Goal: Transaction & Acquisition: Subscribe to service/newsletter

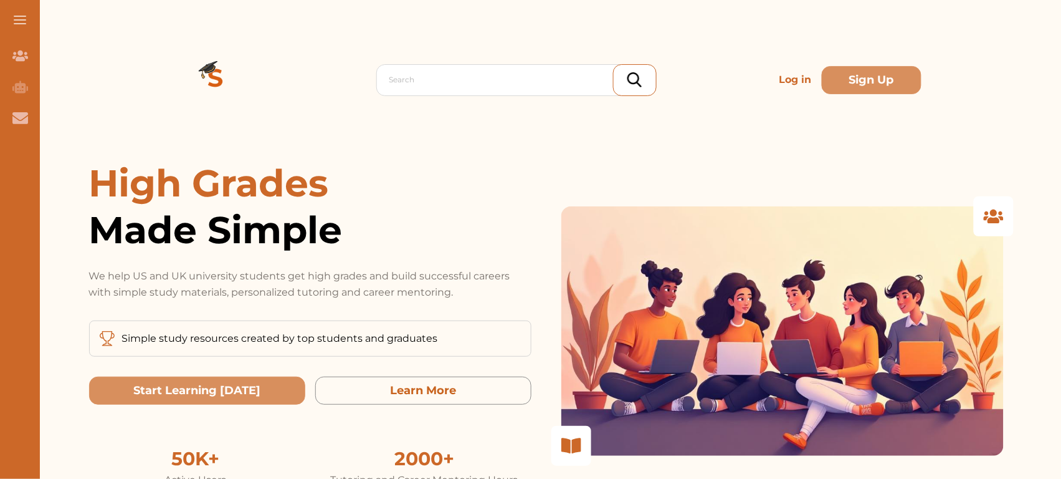
click at [800, 87] on p "Log in" at bounding box center [796, 79] width 42 height 25
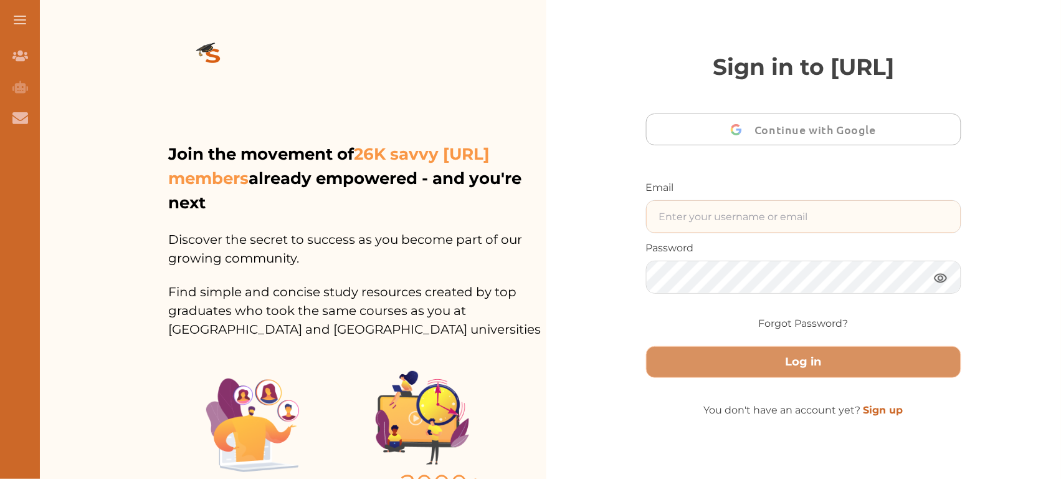
type input "ali48293@gmail.com"
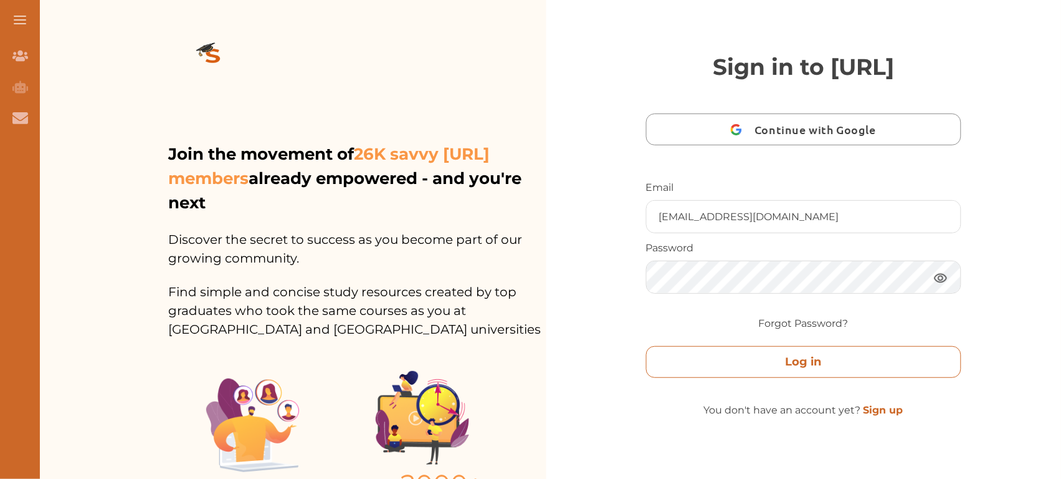
click at [707, 378] on button "Log in" at bounding box center [804, 362] width 316 height 32
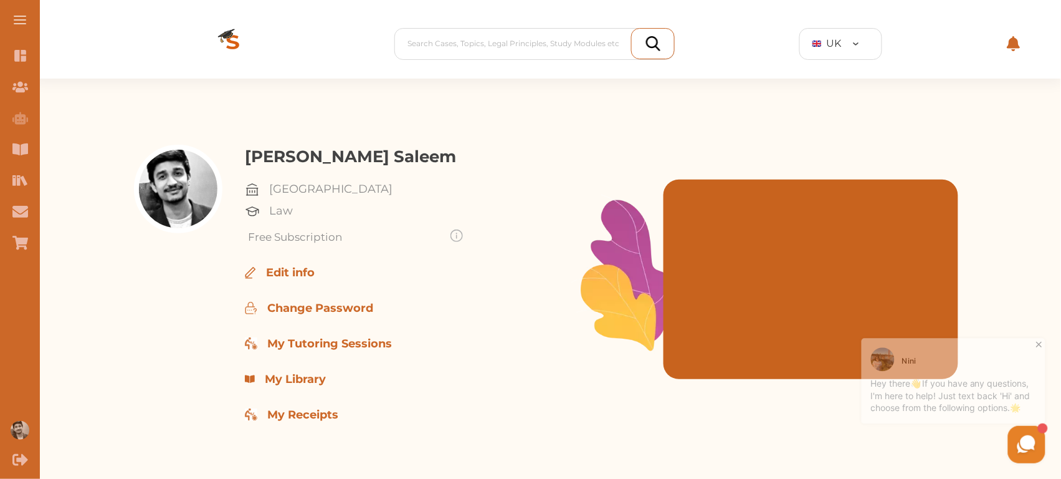
click at [290, 237] on p "Free Subscription" at bounding box center [344, 237] width 193 height 16
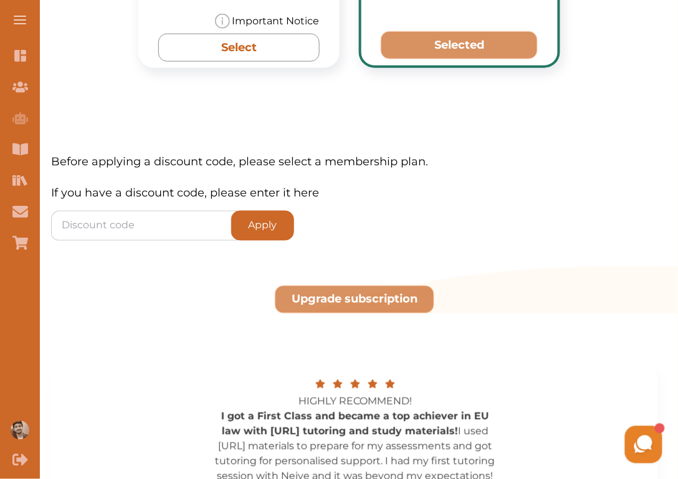
click at [353, 306] on button "Upgrade subscription" at bounding box center [355, 299] width 160 height 28
click at [359, 310] on button "Upgrade subscription" at bounding box center [355, 299] width 160 height 28
click at [359, 297] on button "Upgrade subscription" at bounding box center [355, 299] width 160 height 28
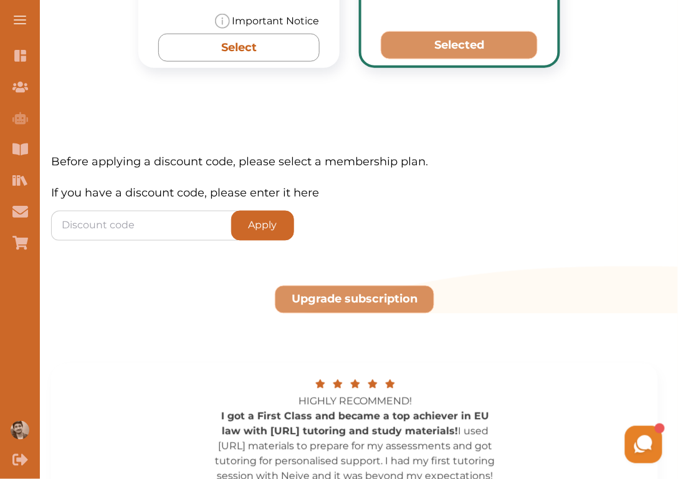
click at [359, 297] on button "Upgrade subscription" at bounding box center [355, 299] width 160 height 28
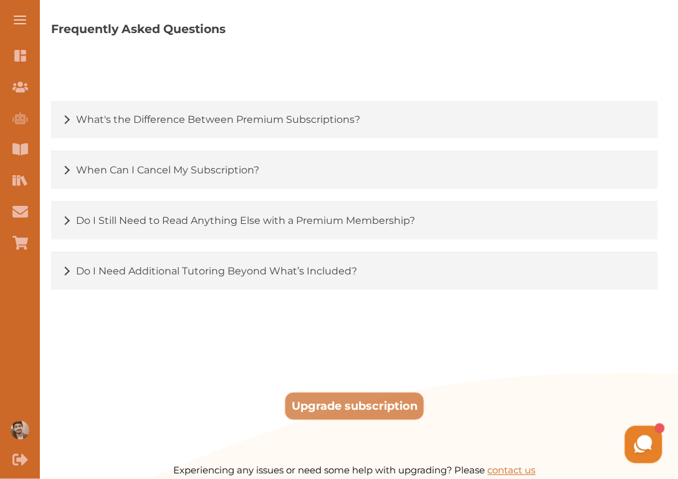
scroll to position [1838, 0]
click at [363, 419] on button "Upgrade subscription" at bounding box center [355, 405] width 140 height 28
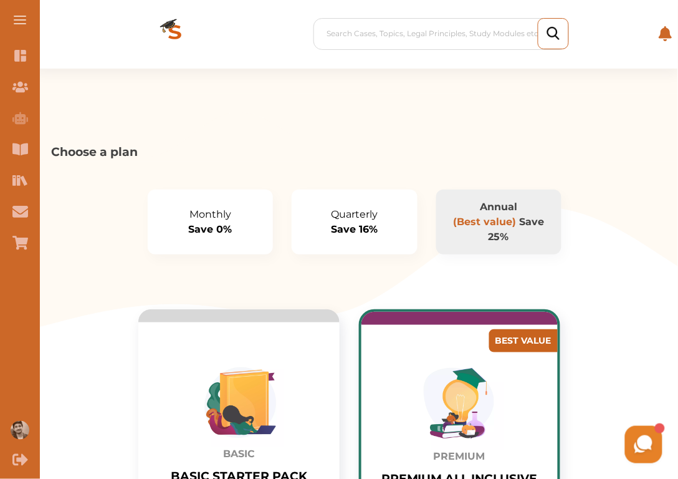
scroll to position [47, 0]
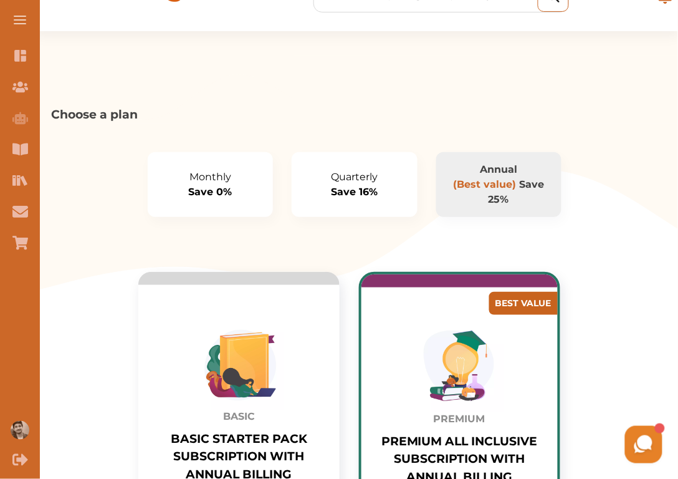
click at [359, 182] on p "Quarterly" at bounding box center [354, 177] width 95 height 15
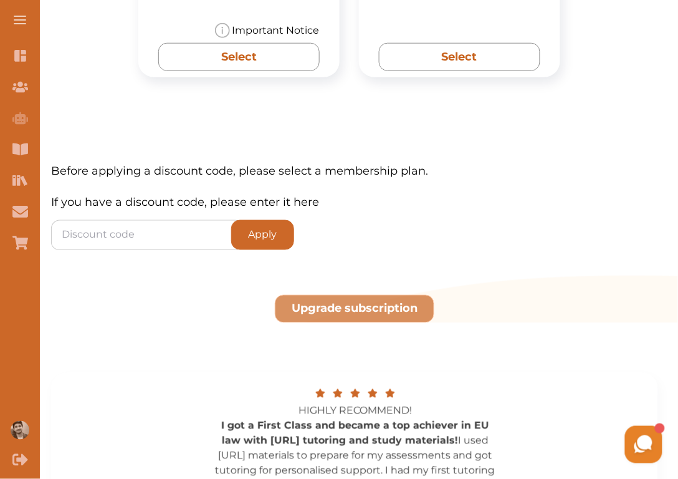
scroll to position [1157, 0]
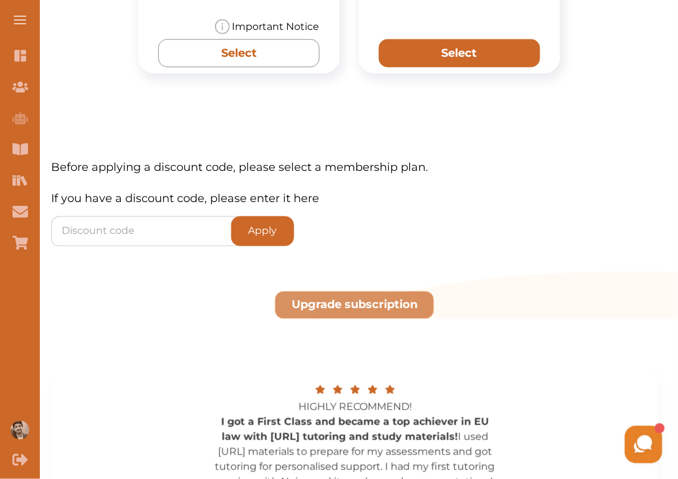
click at [481, 41] on button "Select" at bounding box center [459, 53] width 161 height 28
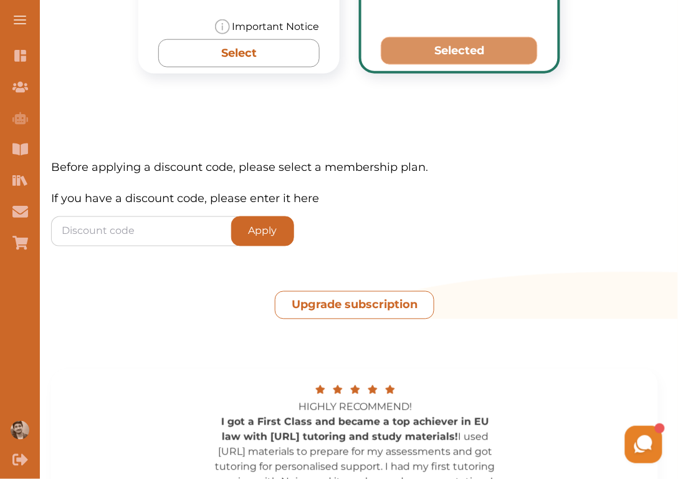
click at [358, 310] on button "Upgrade subscription" at bounding box center [355, 305] width 160 height 28
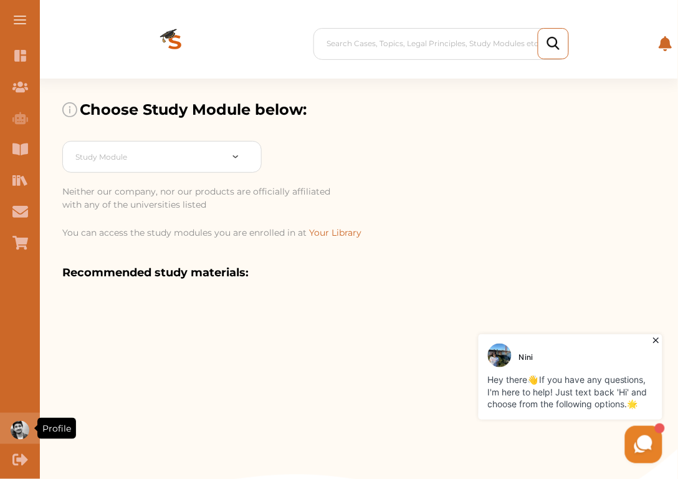
click at [19, 440] on div "Profile" at bounding box center [20, 428] width 40 height 31
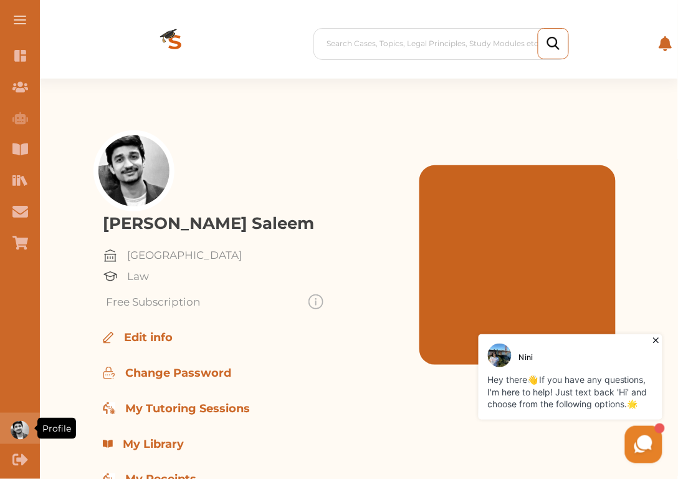
click at [21, 427] on img "Profile" at bounding box center [20, 430] width 19 height 19
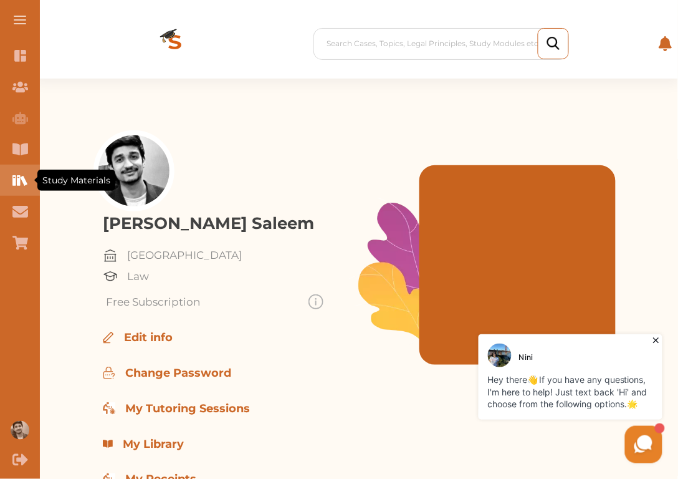
click at [26, 178] on icon "Study Materials" at bounding box center [20, 181] width 16 height 16
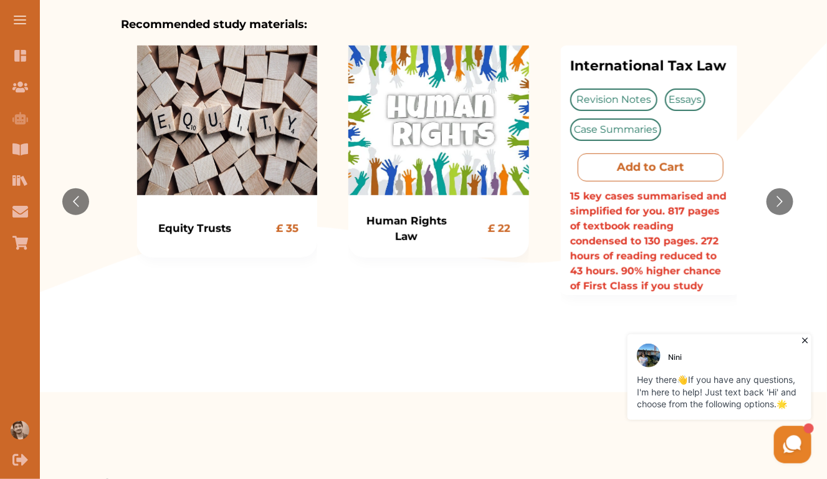
click at [639, 163] on cart "Add to Cart" at bounding box center [651, 167] width 146 height 28
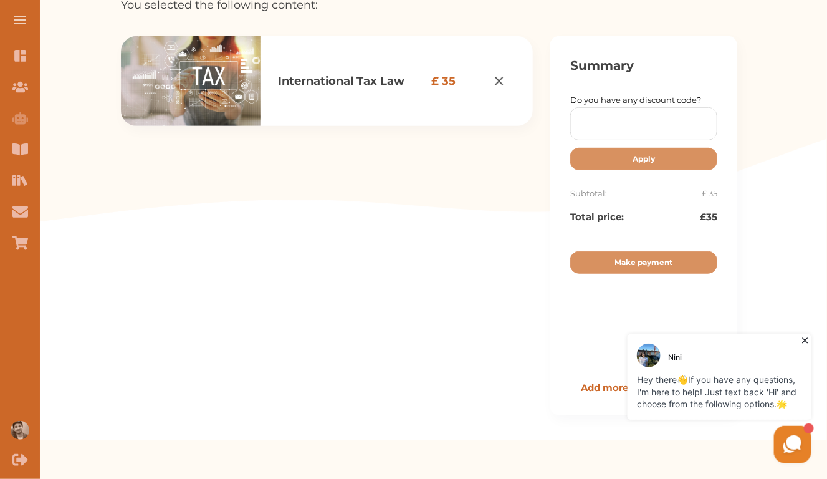
scroll to position [181, 0]
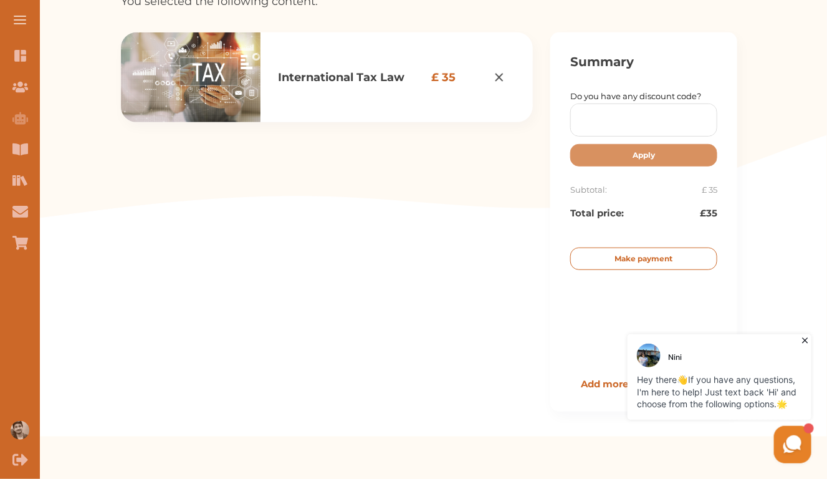
click at [654, 256] on p "Make payment" at bounding box center [644, 258] width 58 height 11
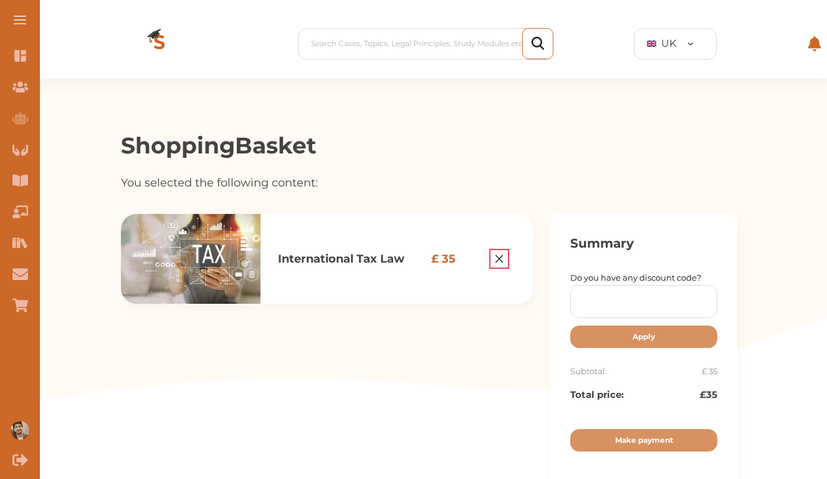
click at [499, 250] on img "Remove item" at bounding box center [499, 258] width 17 height 17
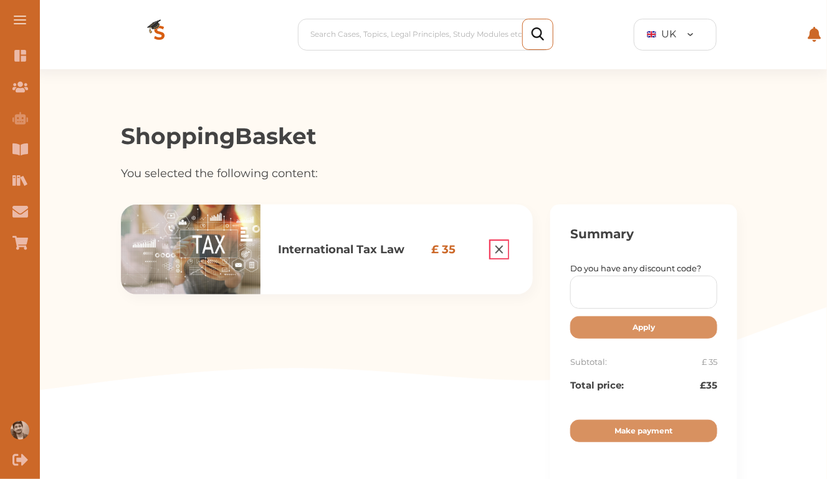
scroll to position [9, 0]
click at [497, 254] on img "Remove item" at bounding box center [499, 249] width 17 height 17
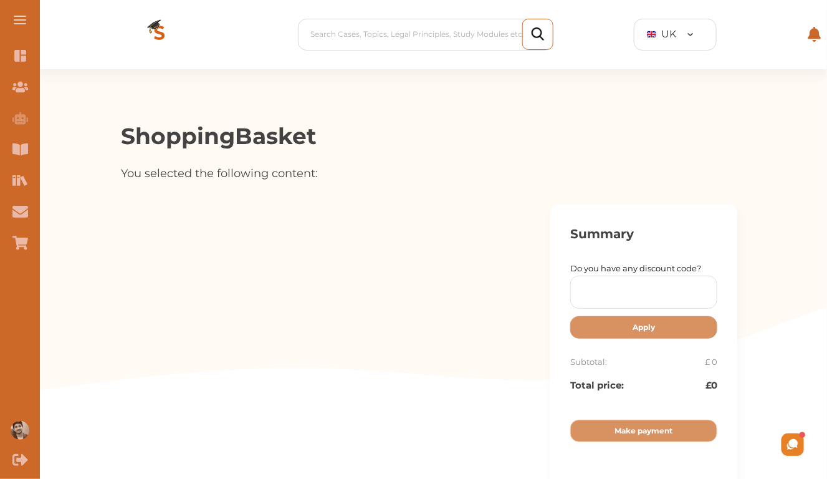
scroll to position [0, 0]
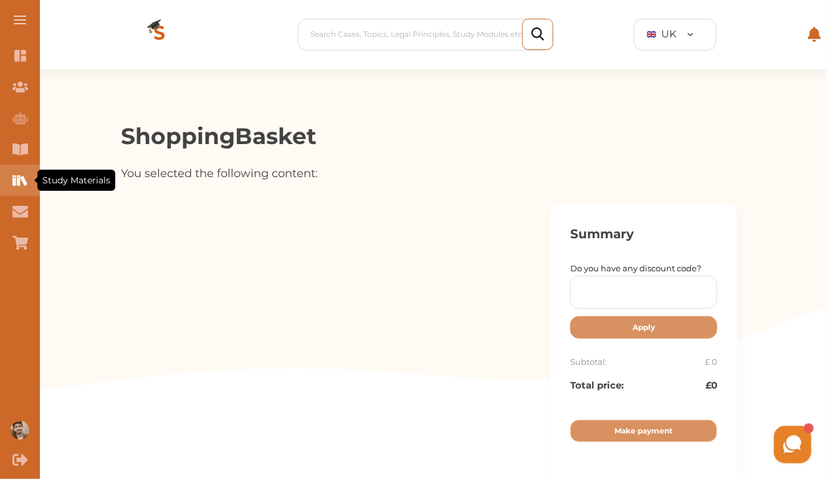
click at [22, 187] on icon "Study Materials" at bounding box center [20, 181] width 16 height 16
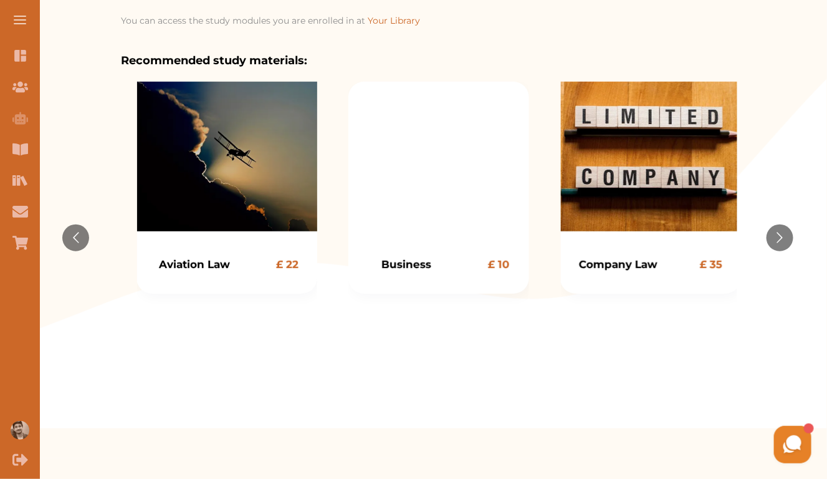
scroll to position [213, 0]
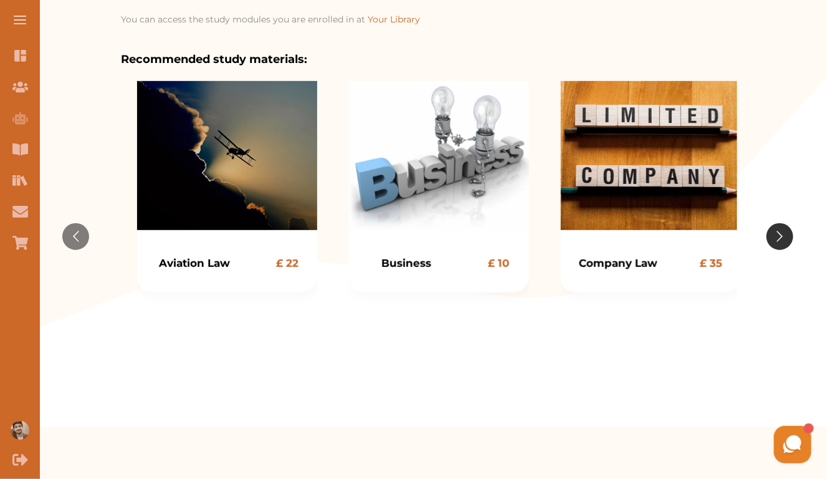
click at [783, 235] on button "Go to next slide" at bounding box center [780, 236] width 27 height 27
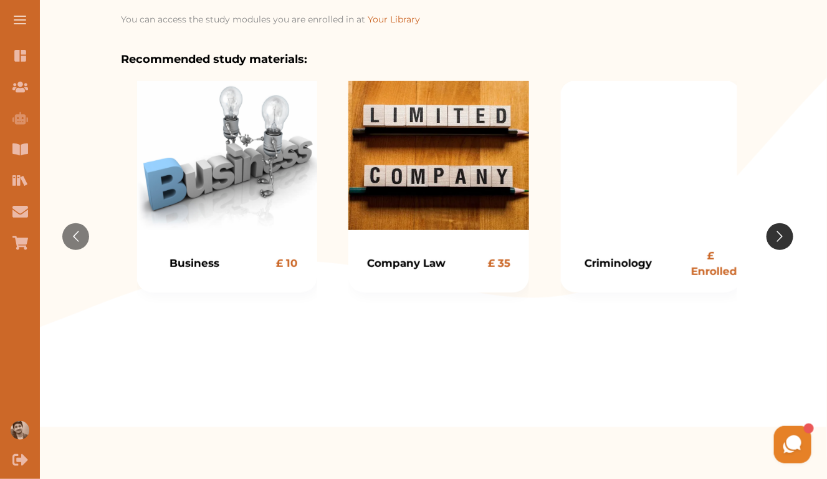
click at [783, 235] on button "Go to next slide" at bounding box center [780, 236] width 27 height 27
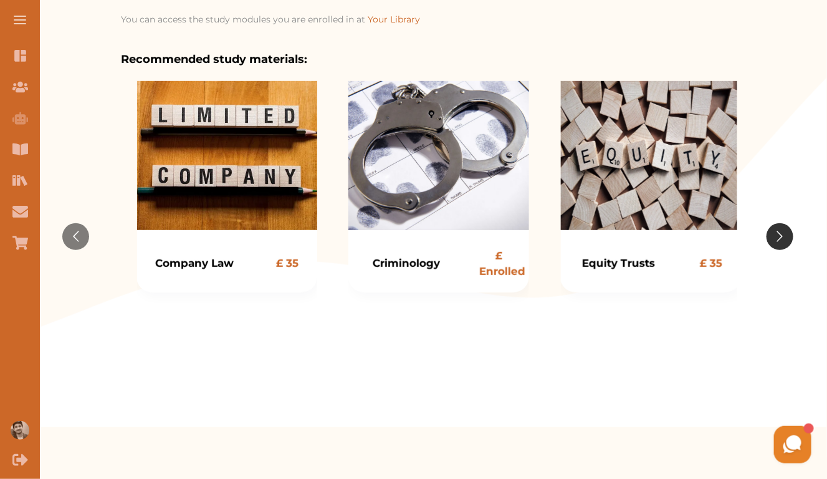
click at [783, 235] on button "Go to next slide" at bounding box center [780, 236] width 27 height 27
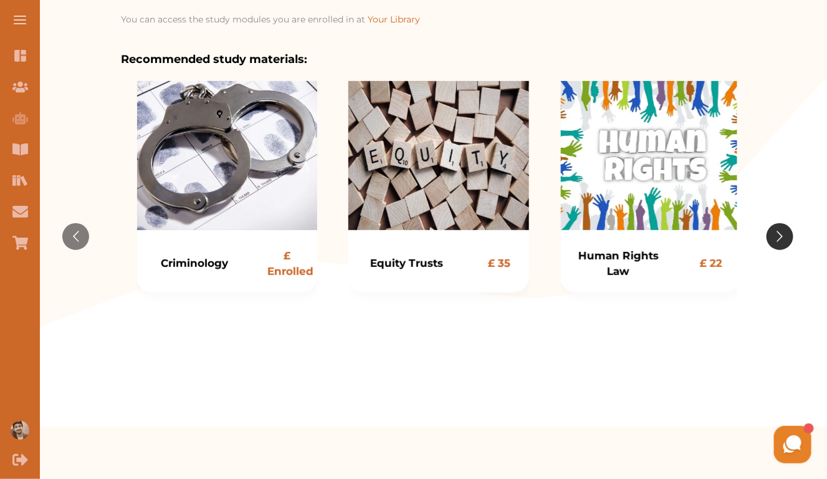
click at [777, 241] on button "Go to next slide" at bounding box center [780, 236] width 27 height 27
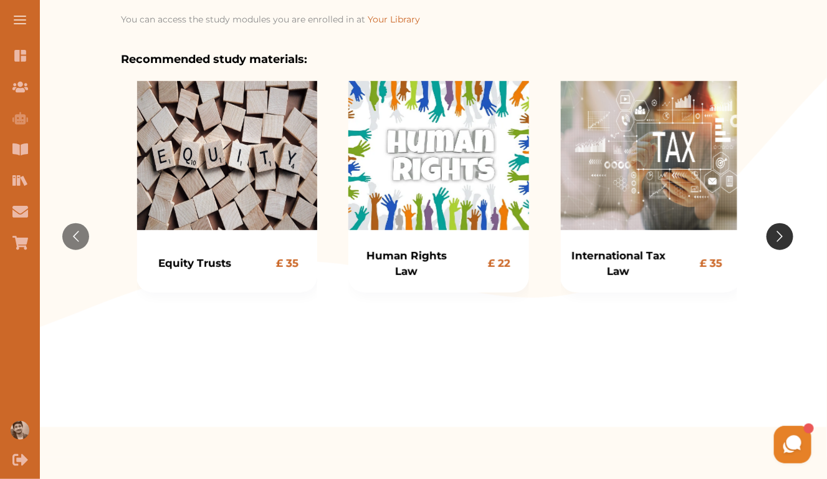
click at [775, 242] on button "Go to next slide" at bounding box center [780, 236] width 27 height 27
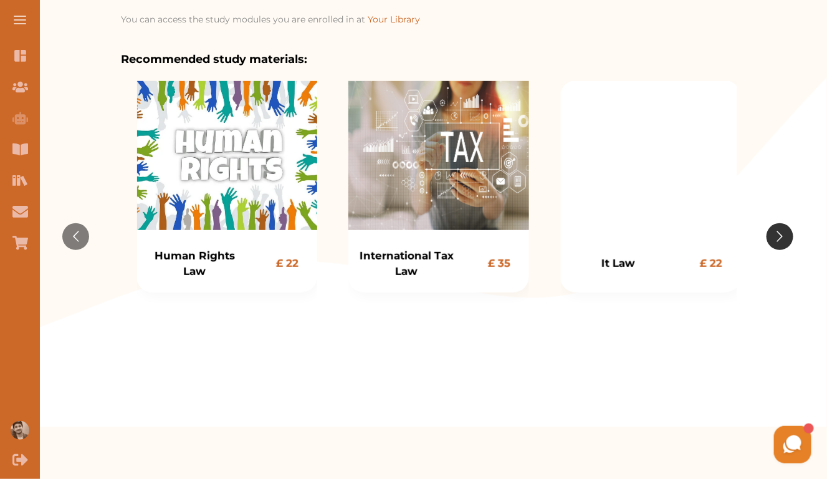
click at [775, 242] on button "Go to next slide" at bounding box center [780, 236] width 27 height 27
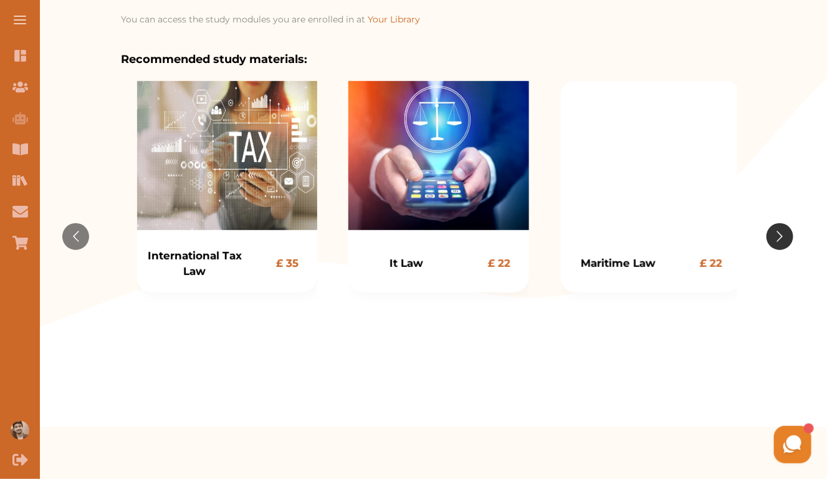
click at [775, 242] on button "Go to next slide" at bounding box center [780, 236] width 27 height 27
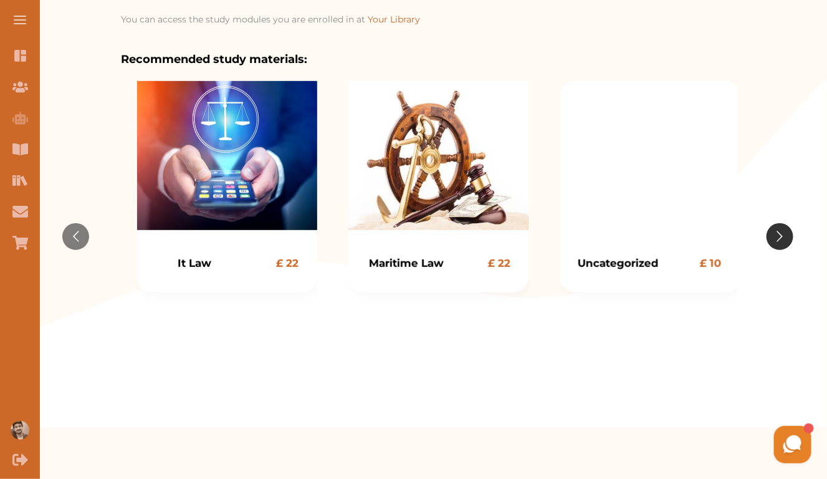
click at [775, 242] on button "Go to next slide" at bounding box center [780, 236] width 27 height 27
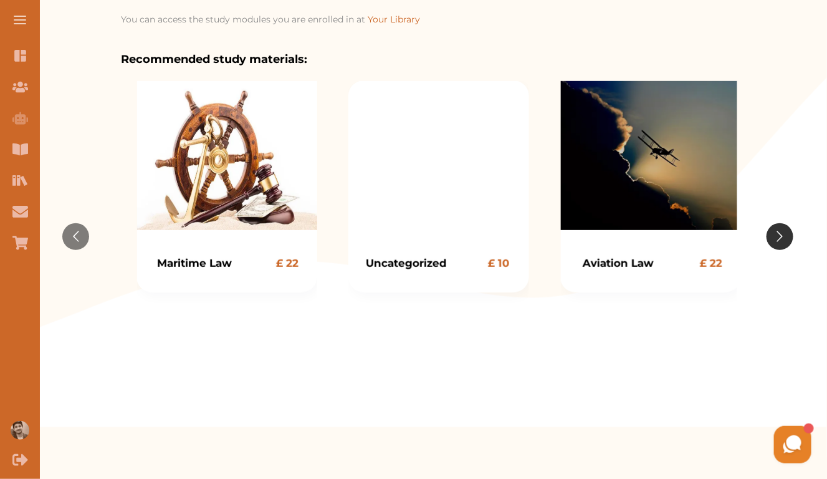
click at [775, 242] on button "Go to next slide" at bounding box center [780, 236] width 27 height 27
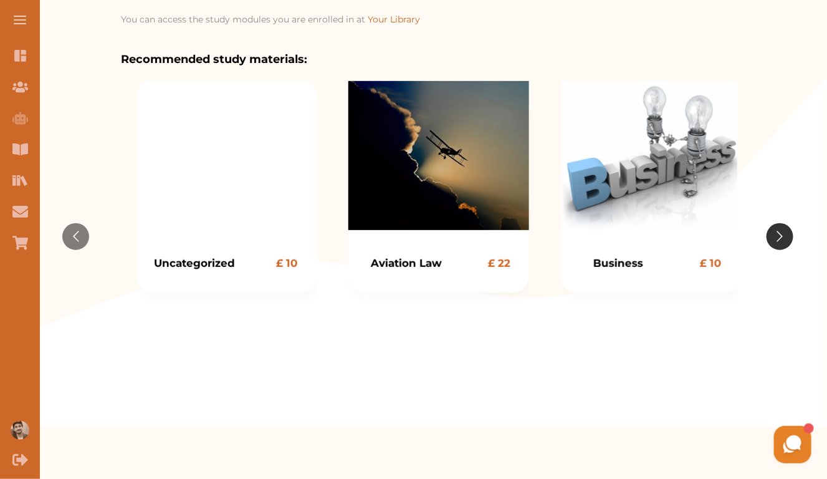
click at [775, 242] on button "Go to next slide" at bounding box center [780, 236] width 27 height 27
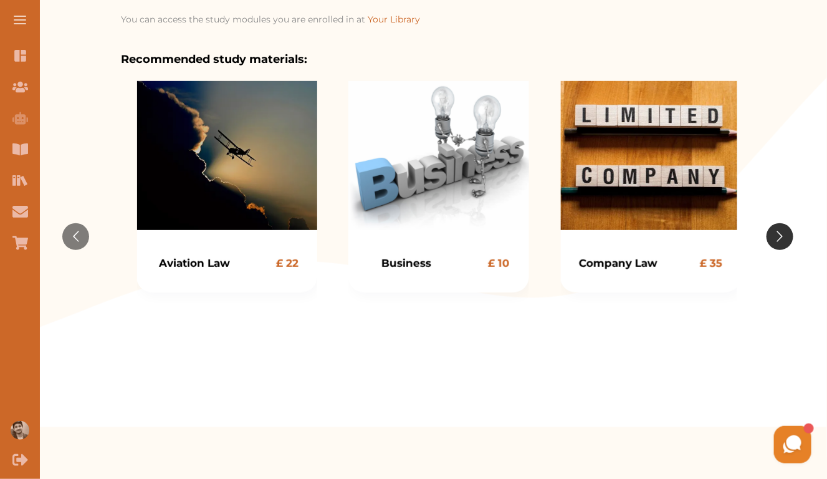
click at [775, 242] on button "Go to next slide" at bounding box center [780, 236] width 27 height 27
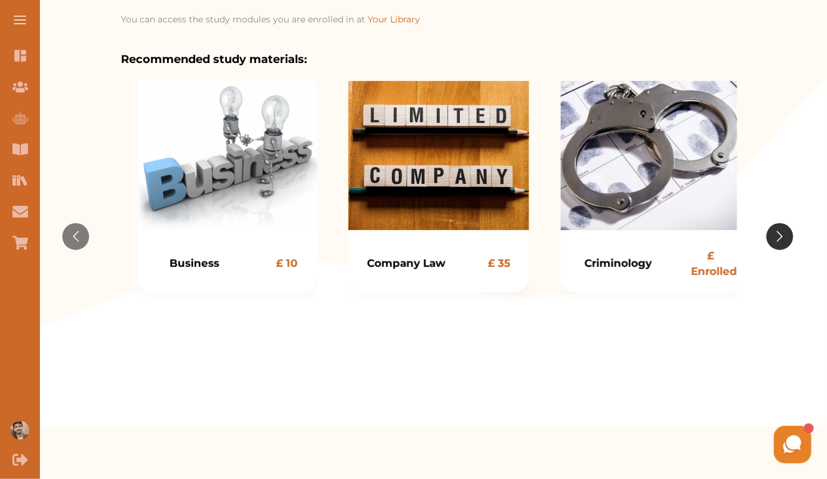
click at [775, 242] on button "Go to next slide" at bounding box center [780, 236] width 27 height 27
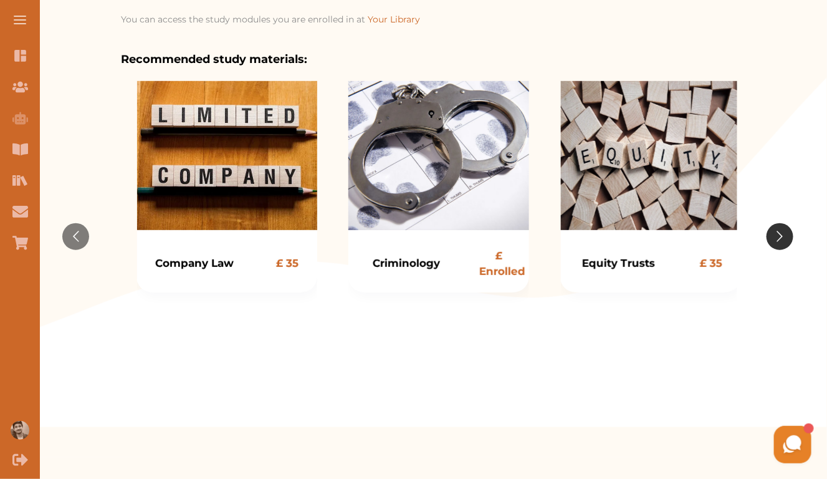
click at [775, 242] on button "Go to next slide" at bounding box center [780, 236] width 27 height 27
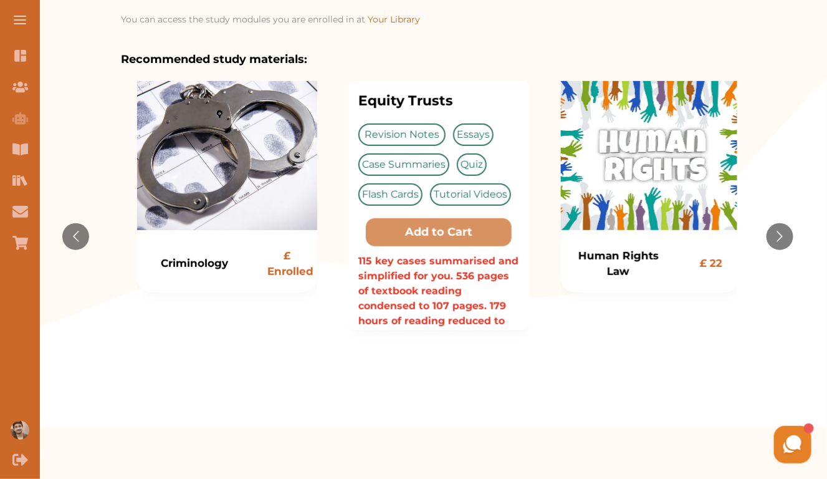
scroll to position [0, 0]
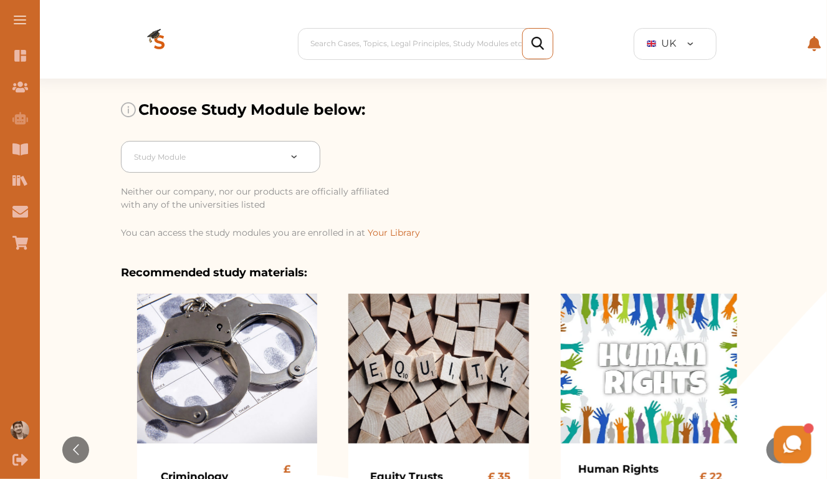
click at [259, 161] on div at bounding box center [207, 156] width 146 height 17
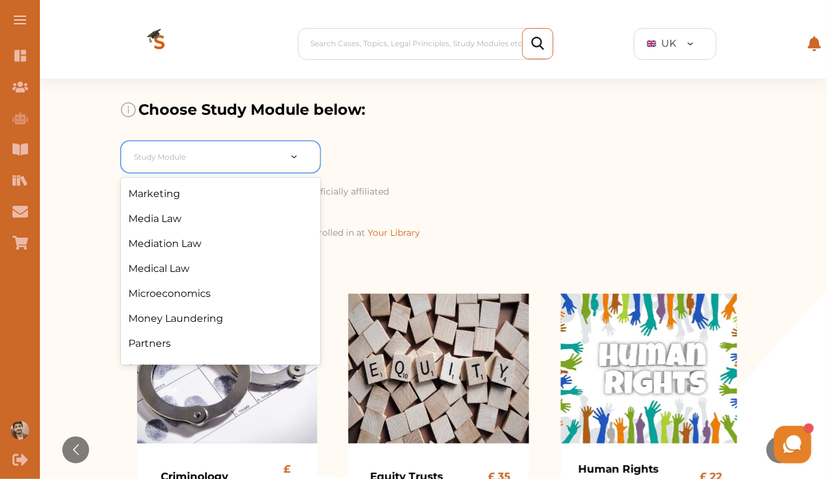
scroll to position [686, 0]
click at [188, 253] on div "Mediation Law" at bounding box center [220, 244] width 199 height 25
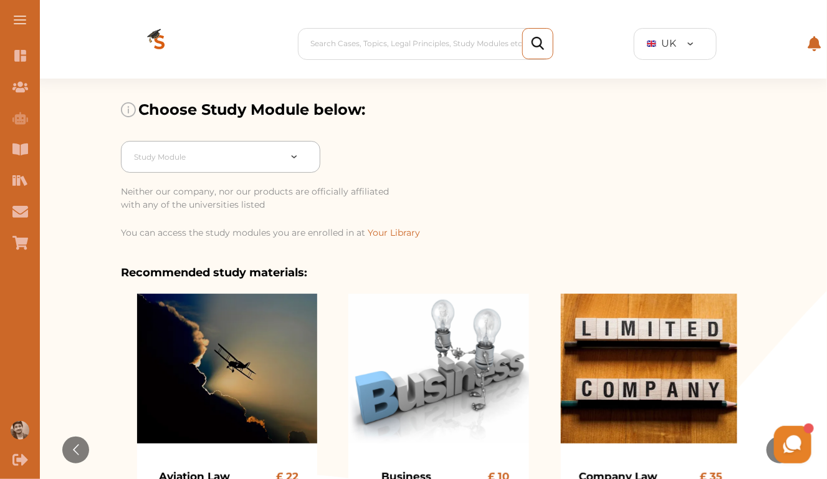
click at [245, 165] on div at bounding box center [207, 156] width 146 height 17
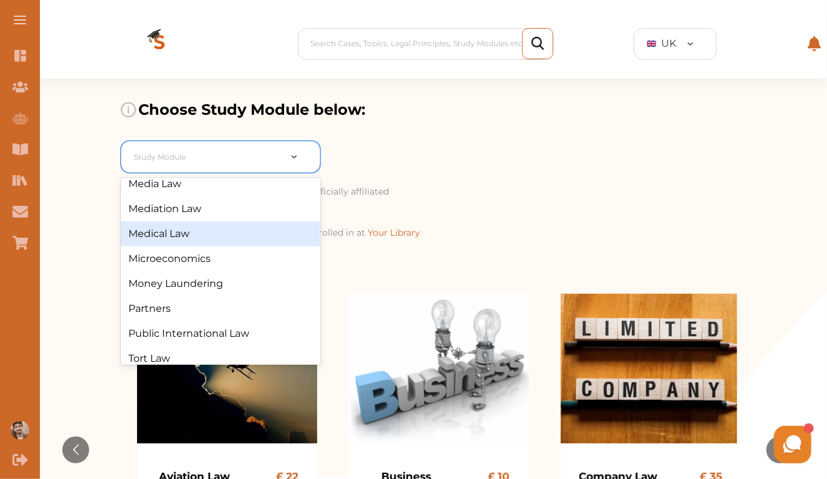
scroll to position [727, 0]
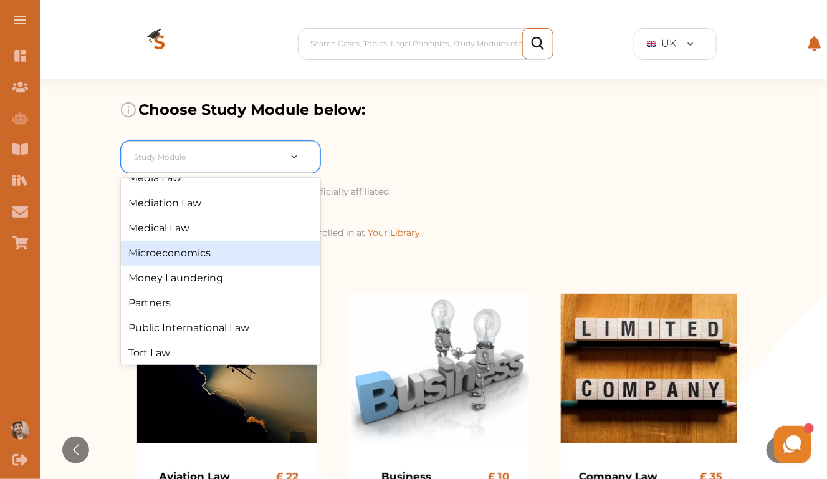
click at [186, 261] on div "Microeconomics" at bounding box center [220, 253] width 199 height 25
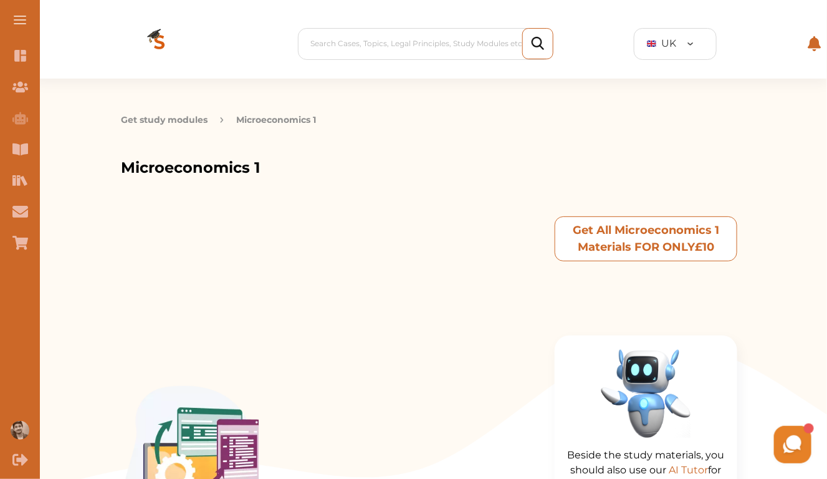
click at [656, 244] on p "Get All Microeconomics 1 Materials FOR ONLY £ 10" at bounding box center [645, 239] width 171 height 34
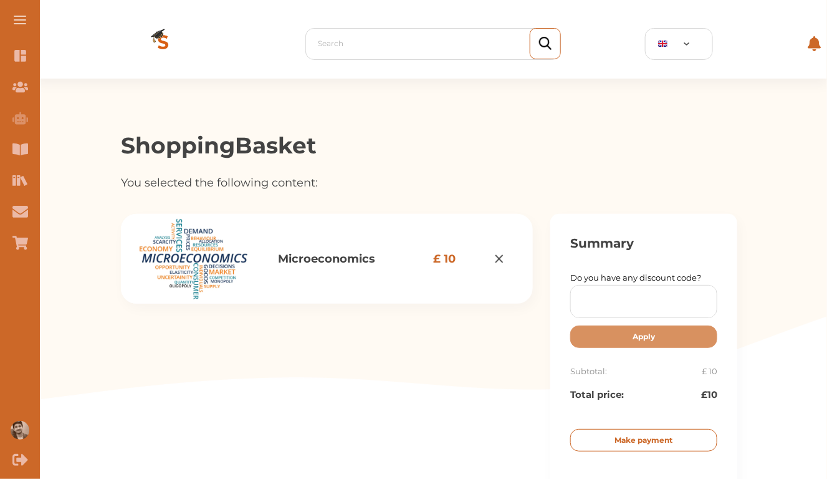
click at [625, 443] on p "Make payment" at bounding box center [644, 439] width 58 height 11
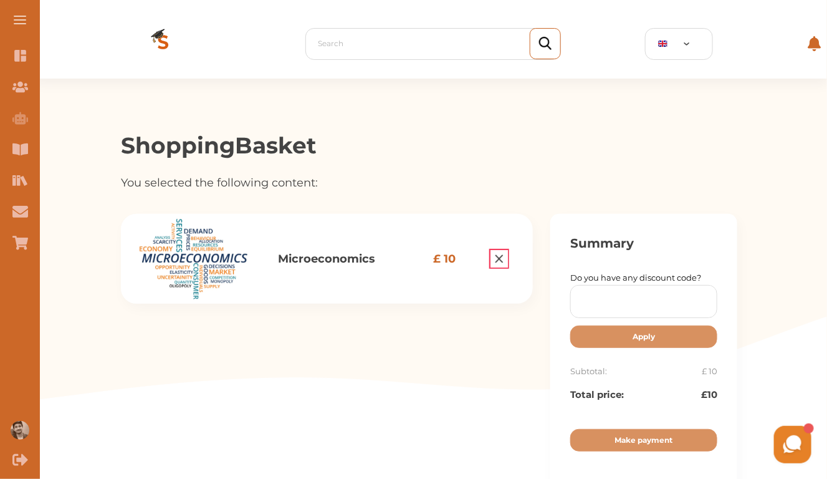
click at [497, 259] on img "Remove item" at bounding box center [499, 258] width 17 height 17
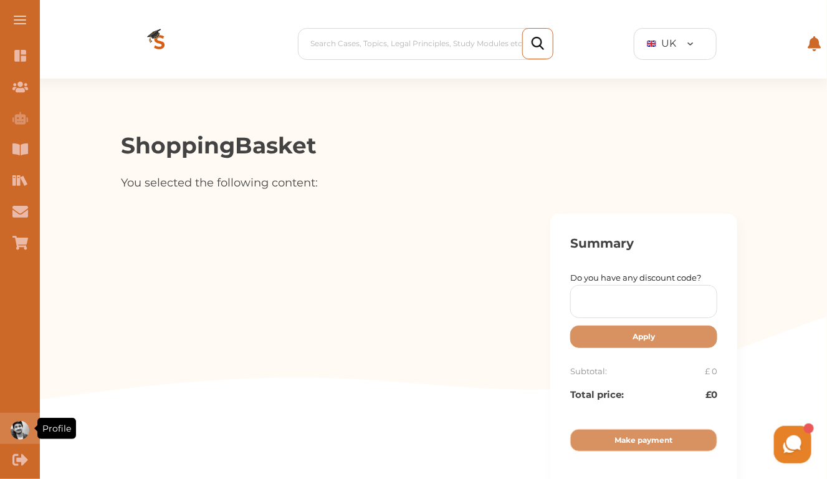
click at [27, 425] on img "Profile" at bounding box center [20, 430] width 19 height 19
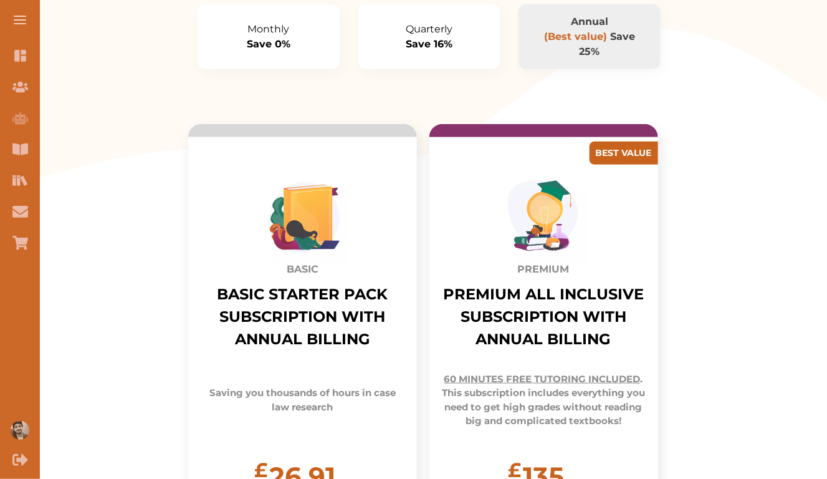
scroll to position [204, 0]
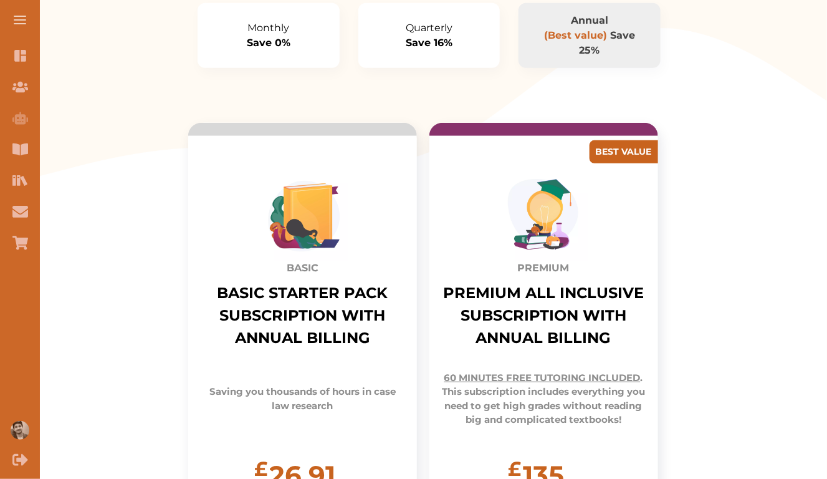
click at [284, 60] on button "Monthly Save 0%" at bounding box center [269, 35] width 142 height 65
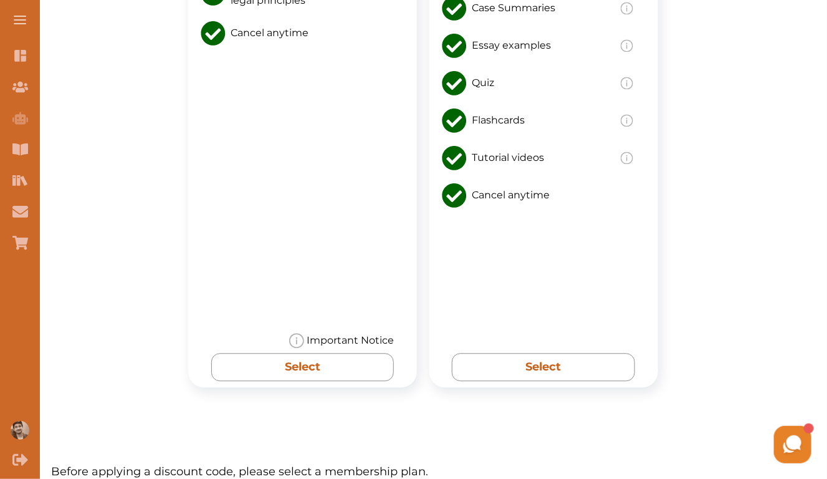
scroll to position [0, 0]
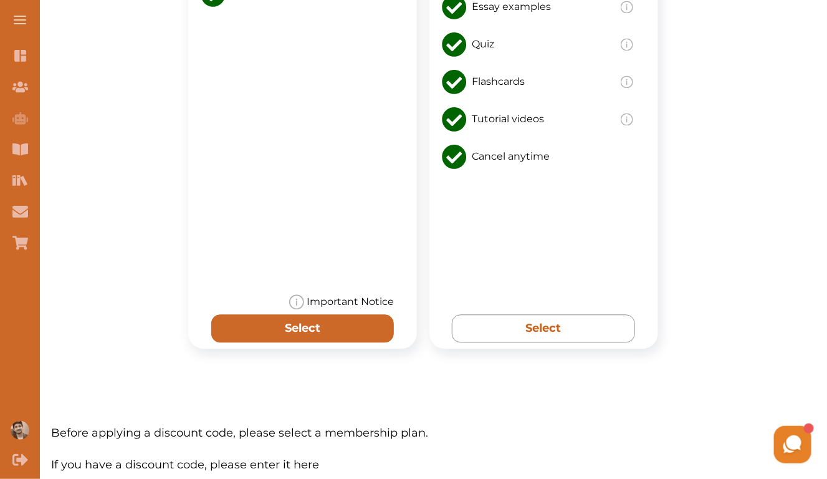
click at [312, 338] on button "Select" at bounding box center [302, 328] width 183 height 28
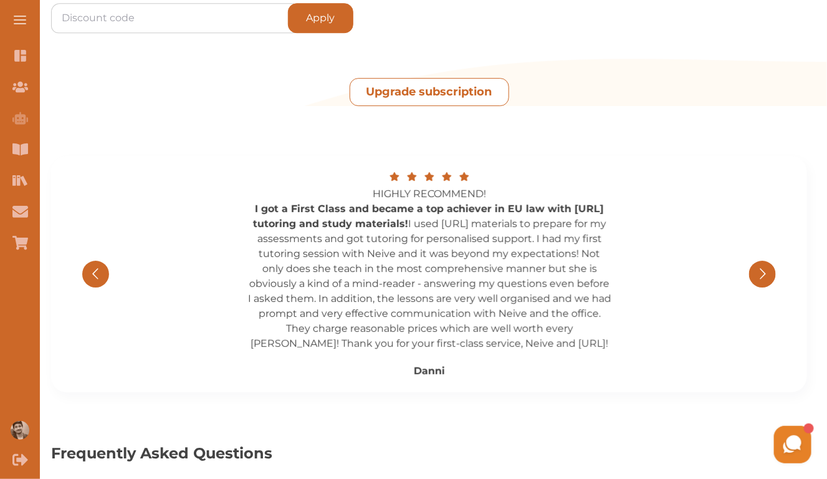
scroll to position [1343, 0]
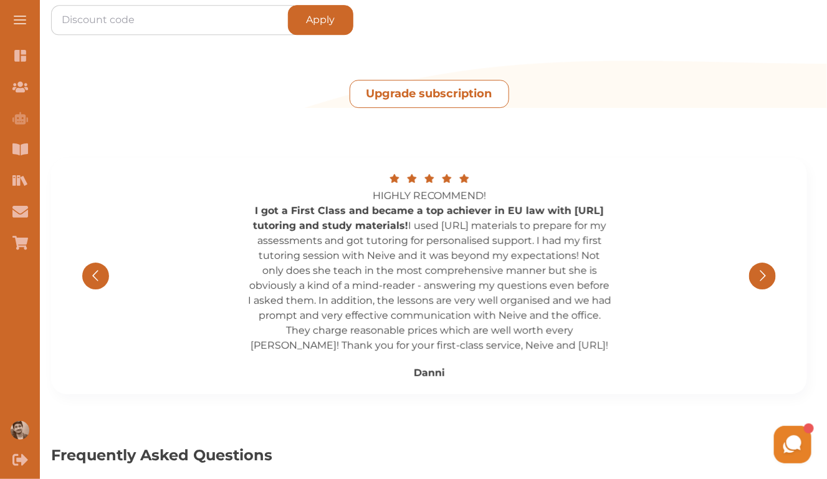
click at [426, 89] on button "Upgrade subscription" at bounding box center [430, 94] width 160 height 28
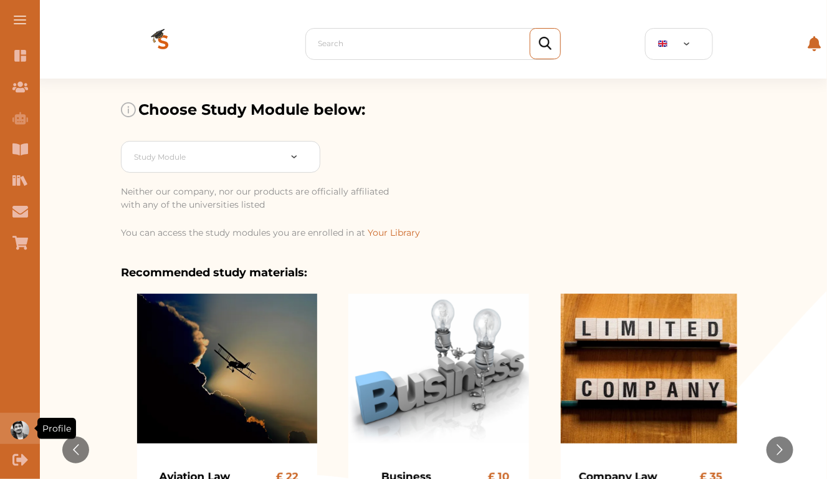
click at [21, 429] on img "Profile" at bounding box center [20, 430] width 19 height 19
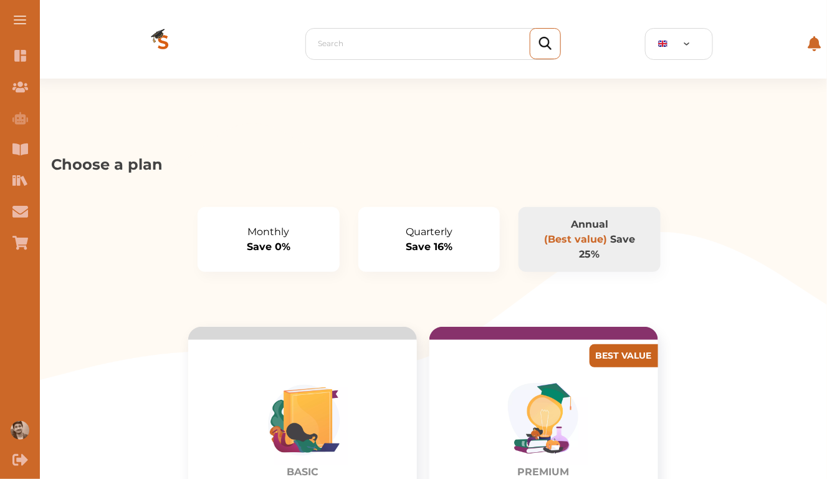
click at [291, 232] on p "Monthly" at bounding box center [269, 231] width 112 height 15
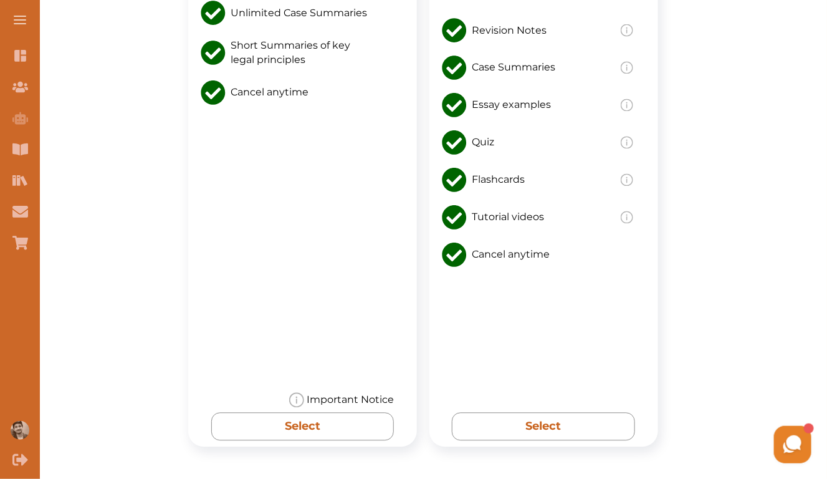
scroll to position [773, 0]
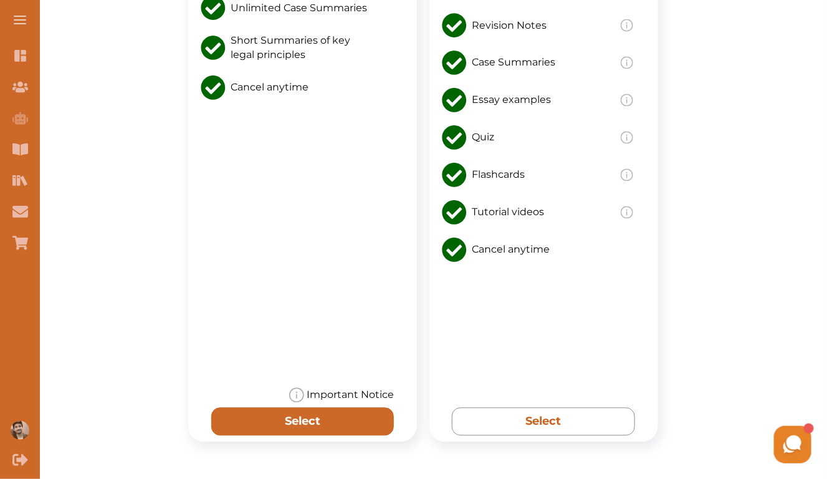
click at [304, 431] on button "Select" at bounding box center [302, 422] width 183 height 28
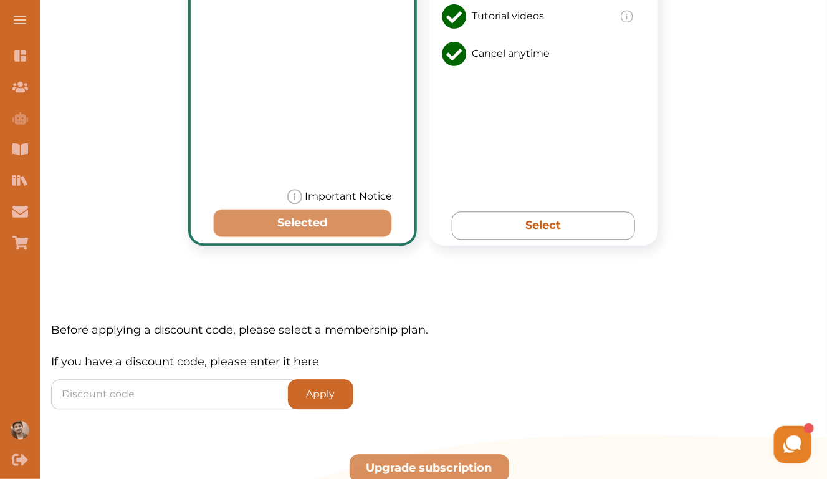
scroll to position [1141, 0]
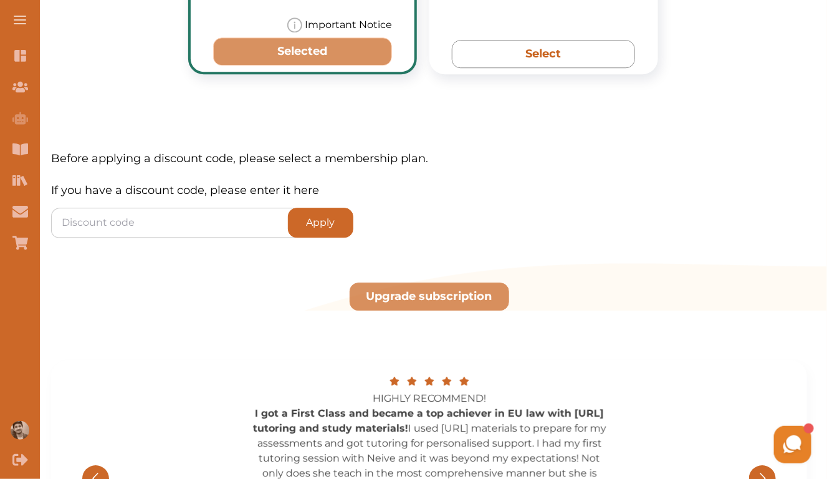
click at [450, 281] on div "Upgrade subscription" at bounding box center [429, 276] width 676 height 68
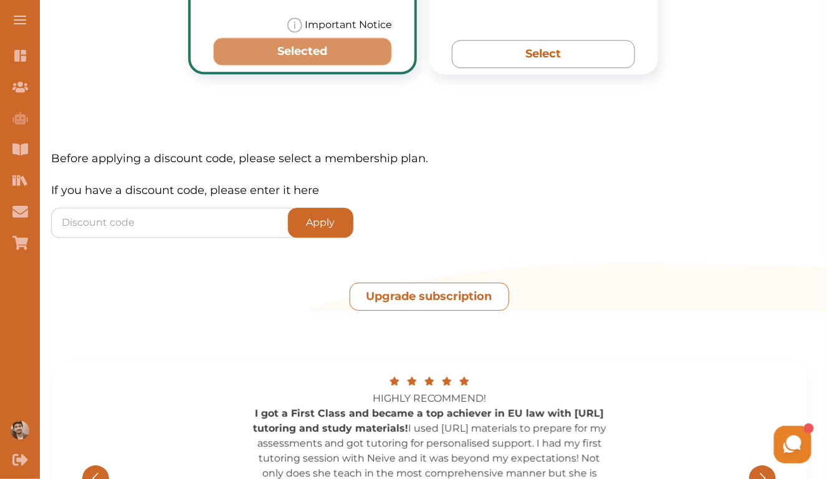
click at [433, 298] on button "Upgrade subscription" at bounding box center [430, 296] width 160 height 28
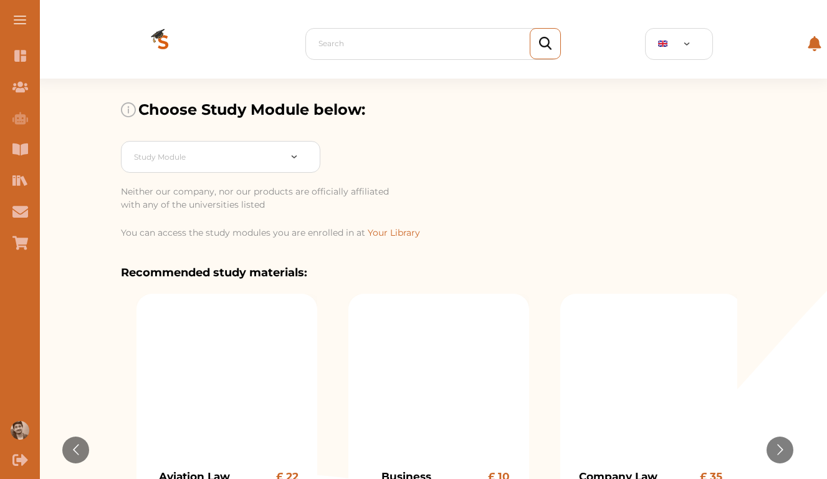
click at [11, 424] on div "Profile" at bounding box center [20, 428] width 40 height 31
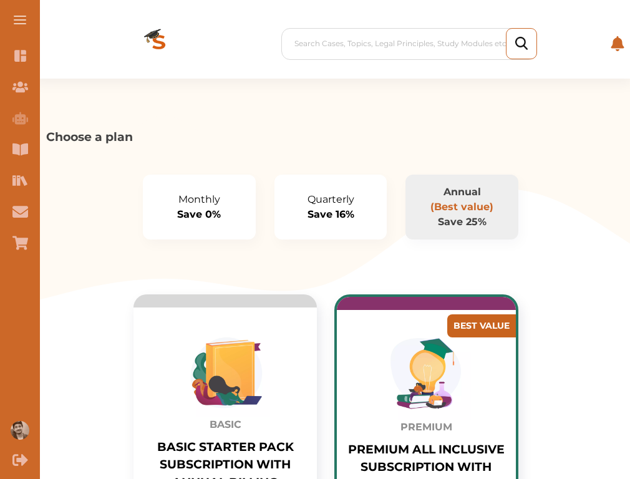
click at [216, 206] on p "Monthly" at bounding box center [199, 199] width 83 height 15
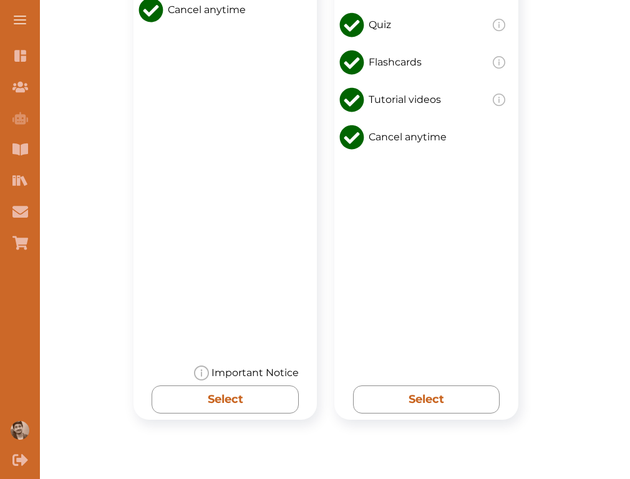
scroll to position [833, 0]
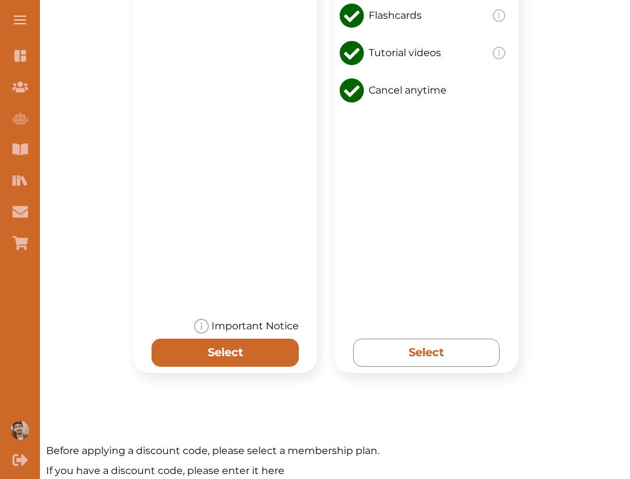
click at [218, 362] on button "Select" at bounding box center [224, 352] width 146 height 28
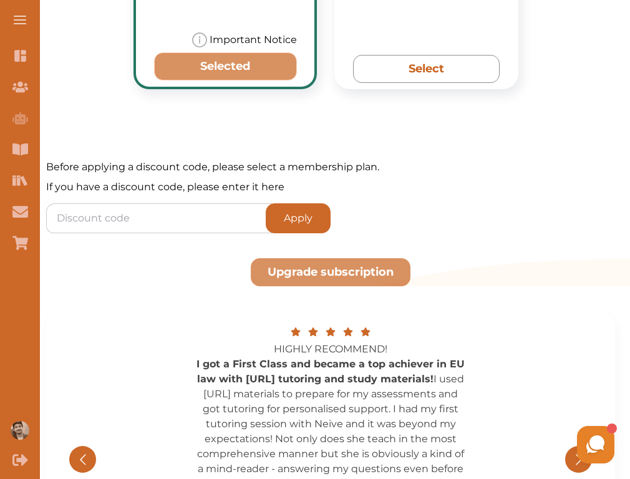
scroll to position [0, 0]
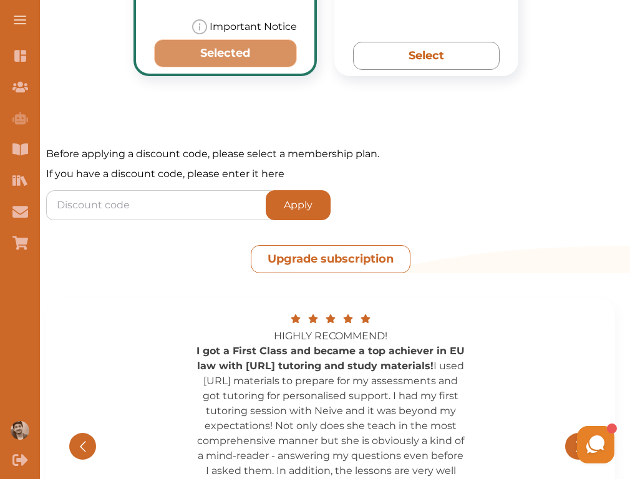
click at [306, 254] on button "Upgrade subscription" at bounding box center [331, 259] width 160 height 28
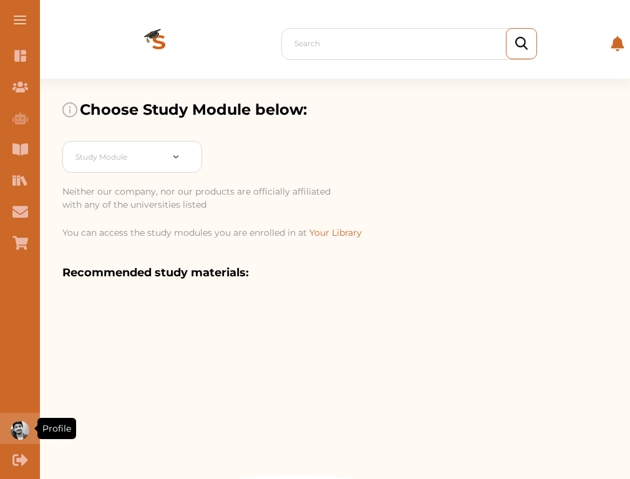
click at [24, 425] on img "Profile" at bounding box center [20, 430] width 19 height 19
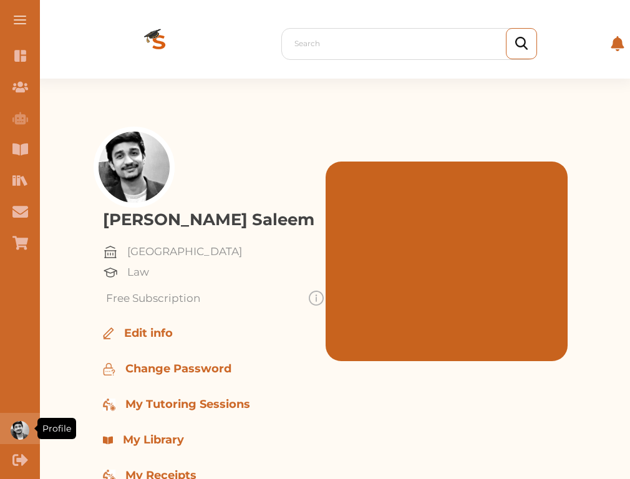
click at [16, 429] on img "Profile" at bounding box center [20, 430] width 19 height 19
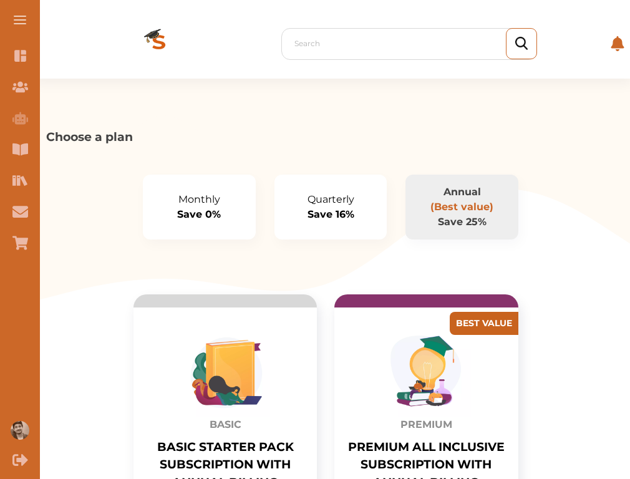
click at [242, 209] on button "Monthly Save 0%" at bounding box center [199, 207] width 113 height 65
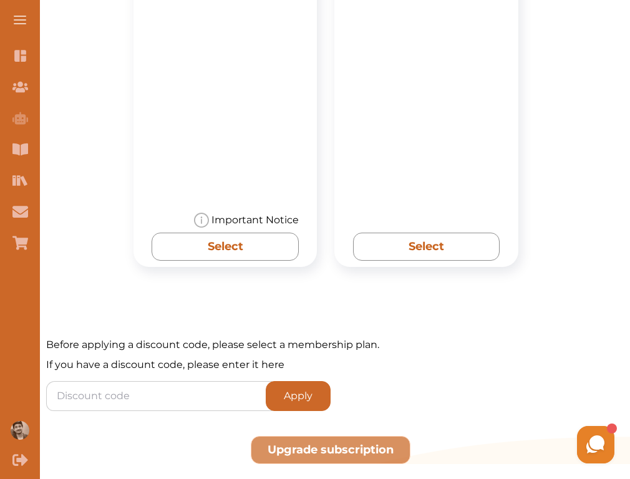
scroll to position [942, 0]
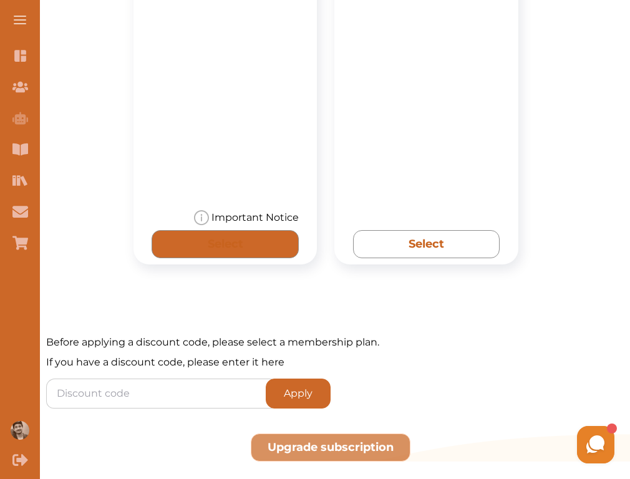
click at [236, 256] on button "Select" at bounding box center [224, 244] width 146 height 28
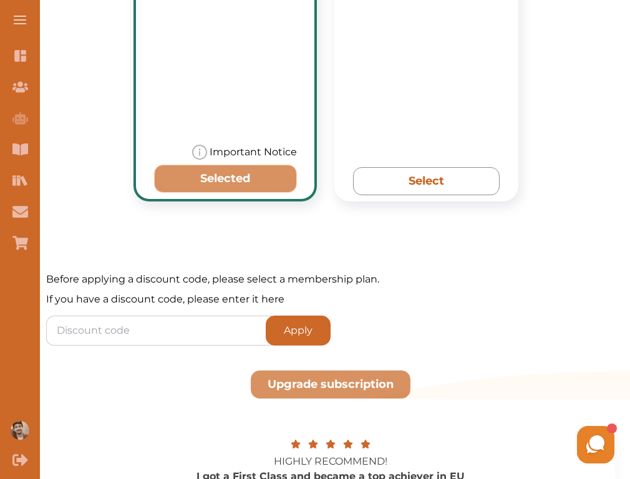
scroll to position [1015, 0]
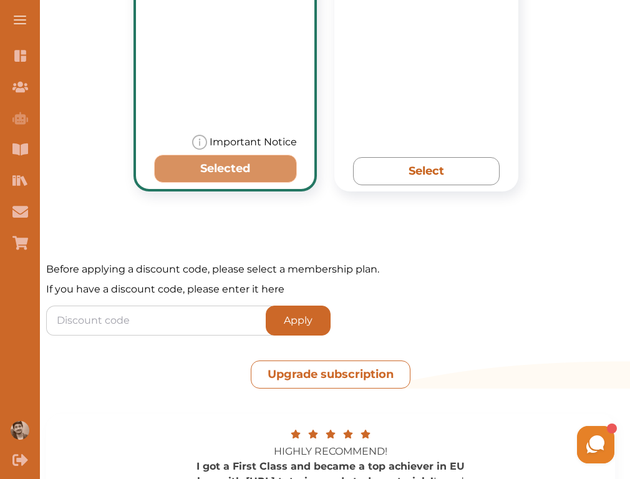
click at [325, 376] on button "Upgrade subscription" at bounding box center [331, 374] width 160 height 28
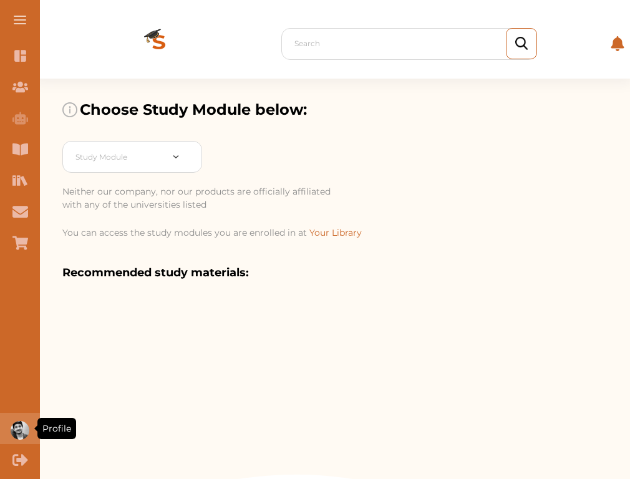
click at [22, 421] on img "Profile" at bounding box center [20, 430] width 19 height 19
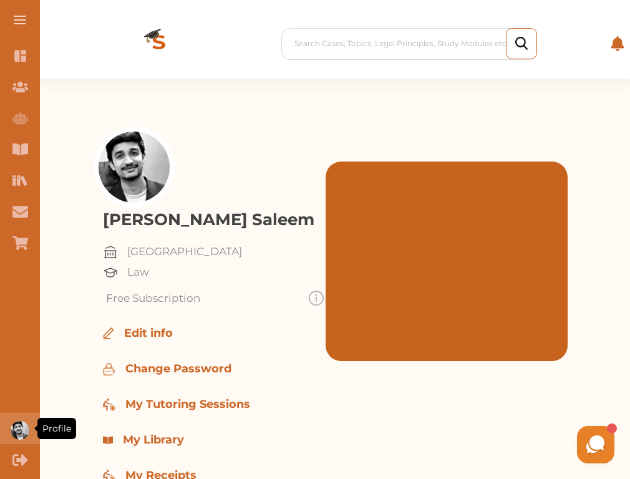
click at [19, 425] on img "Profile" at bounding box center [20, 430] width 19 height 19
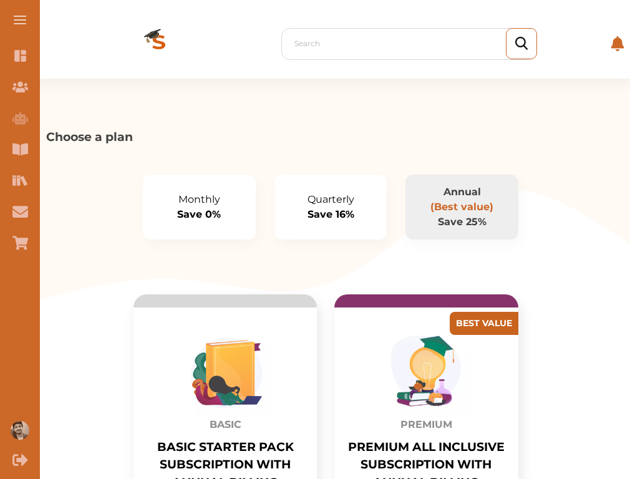
click at [209, 232] on button "Monthly Save 0%" at bounding box center [199, 207] width 113 height 65
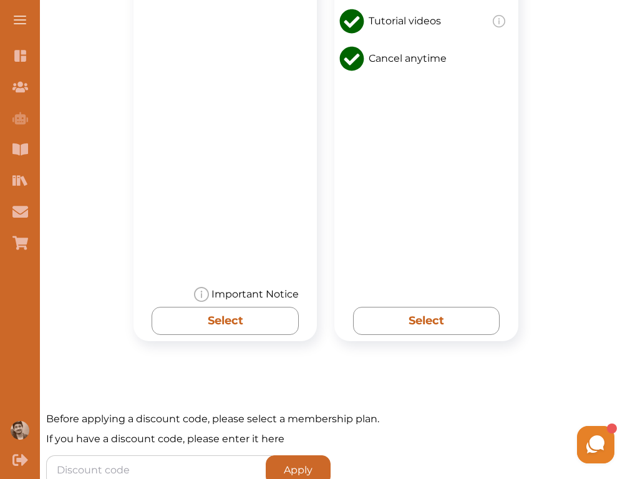
scroll to position [876, 0]
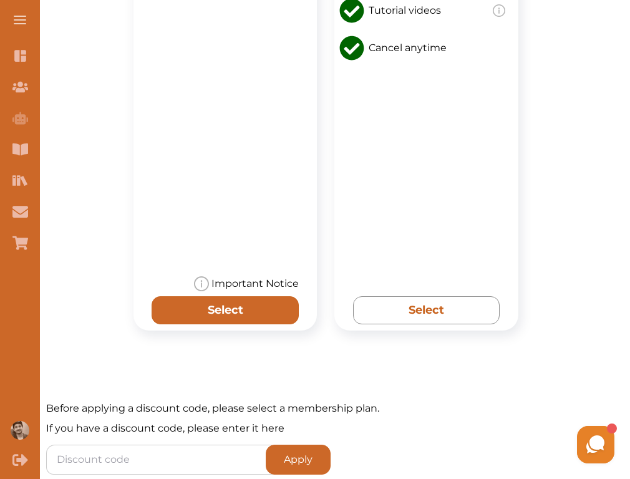
click at [241, 296] on button "Select" at bounding box center [224, 310] width 146 height 28
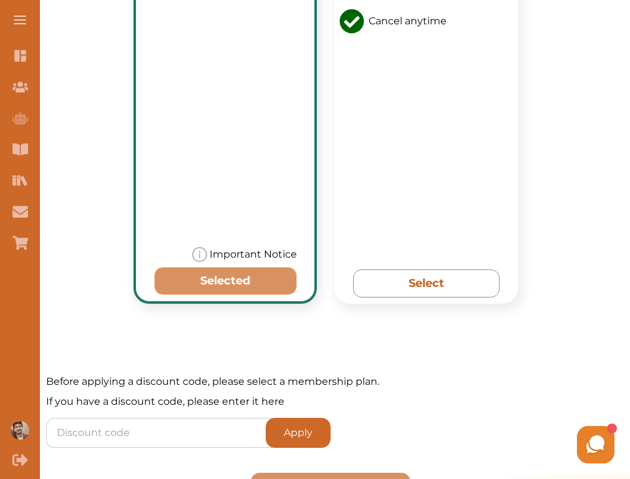
scroll to position [1260, 0]
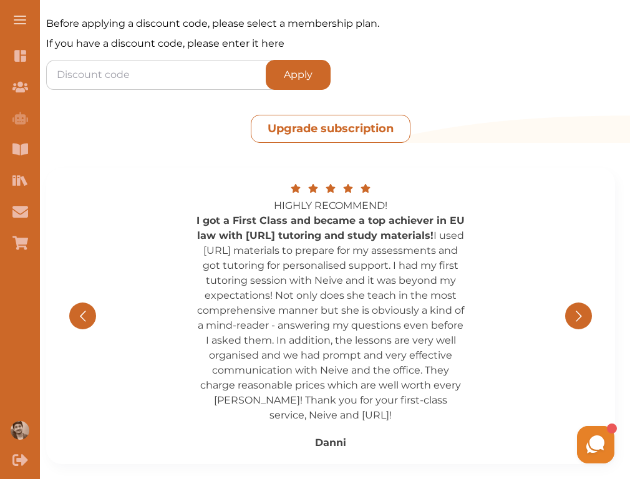
click at [350, 122] on button "Upgrade subscription" at bounding box center [331, 129] width 160 height 28
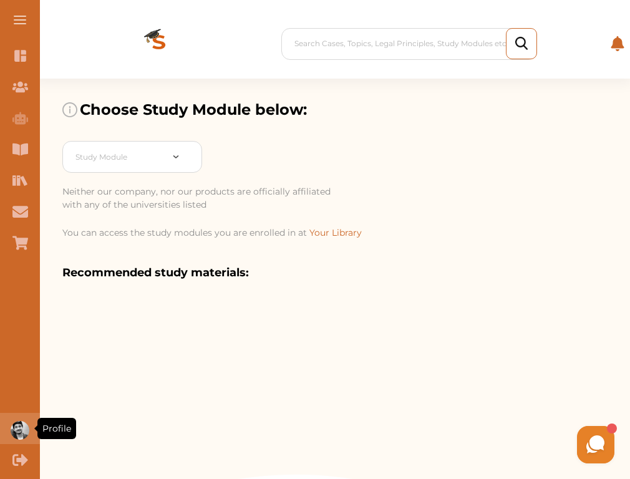
click at [16, 429] on img "Profile" at bounding box center [20, 430] width 19 height 19
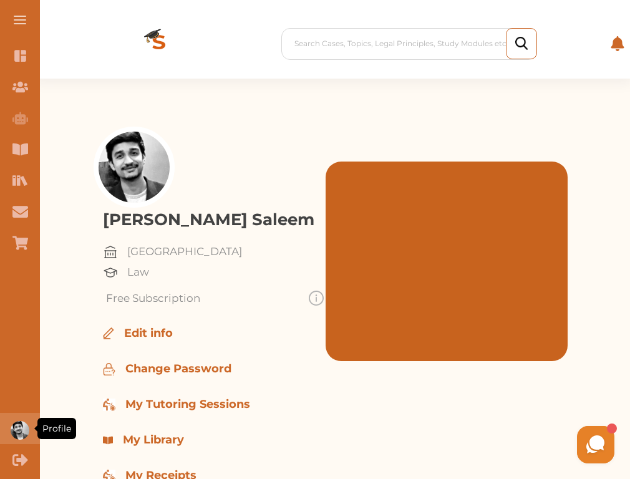
click at [22, 427] on img "Profile" at bounding box center [20, 430] width 19 height 19
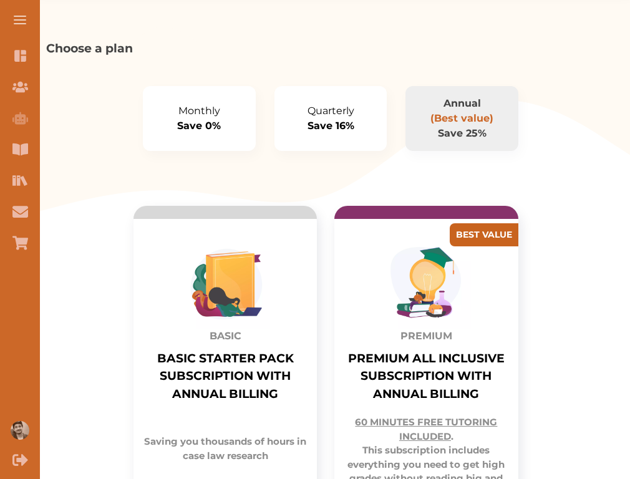
scroll to position [36, 0]
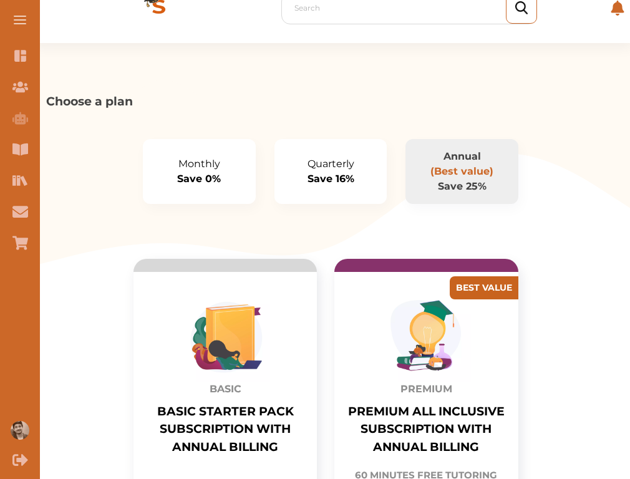
click at [219, 160] on p "Monthly" at bounding box center [199, 163] width 83 height 15
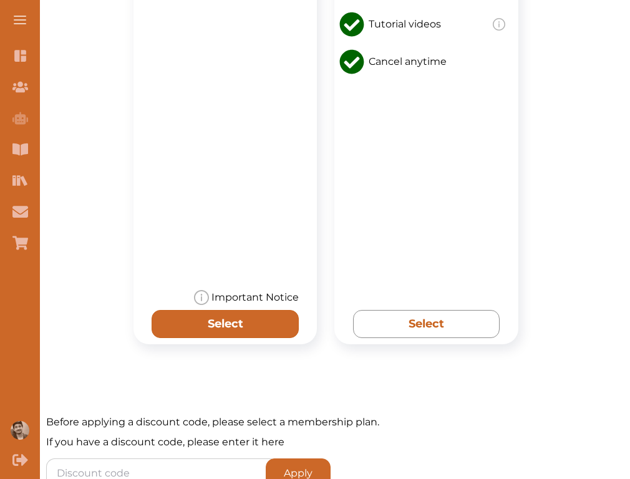
click at [254, 334] on button "Select" at bounding box center [224, 324] width 146 height 28
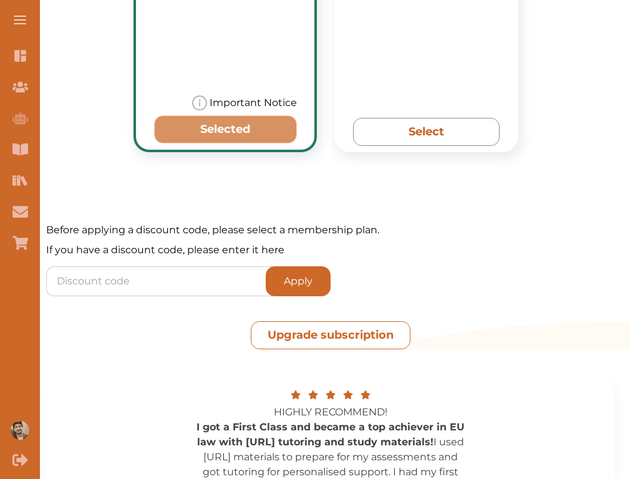
scroll to position [1060, 0]
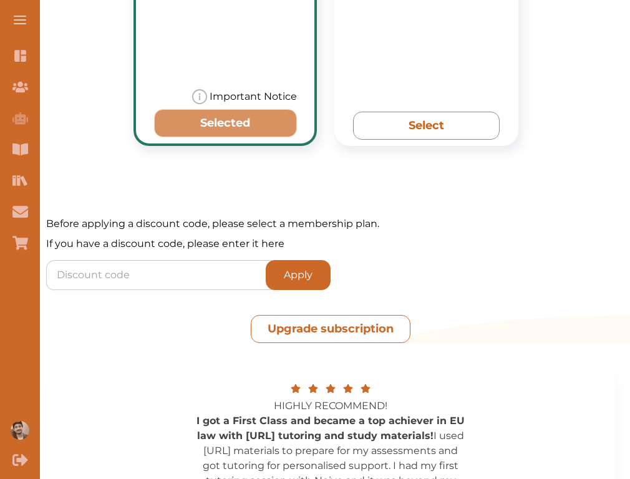
click at [347, 329] on button "Upgrade subscription" at bounding box center [331, 329] width 160 height 28
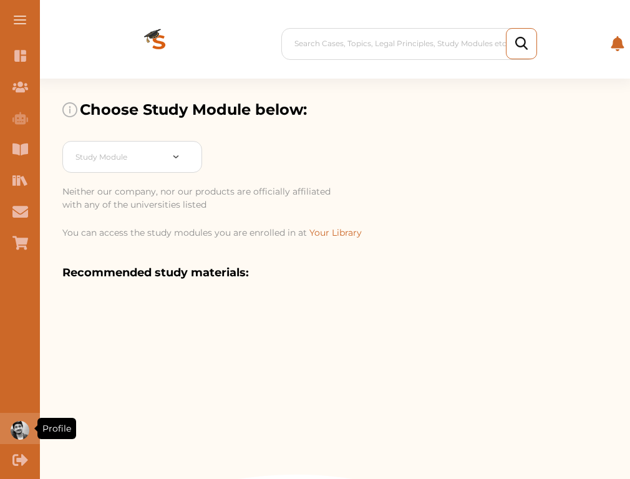
click at [11, 431] on img "Profile" at bounding box center [20, 430] width 19 height 19
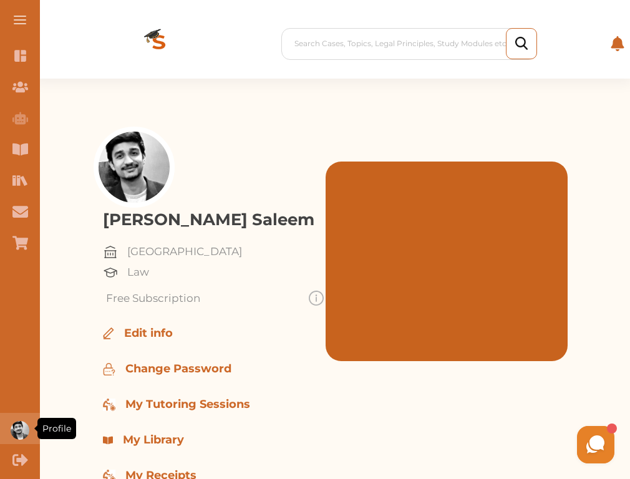
click at [24, 421] on div "Profile" at bounding box center [20, 428] width 40 height 31
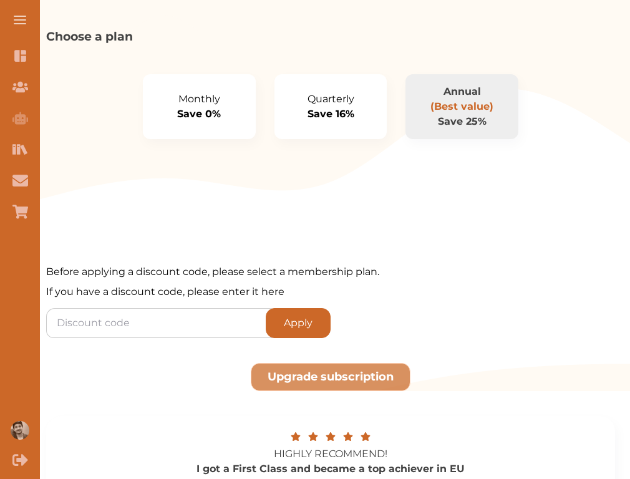
scroll to position [107, 0]
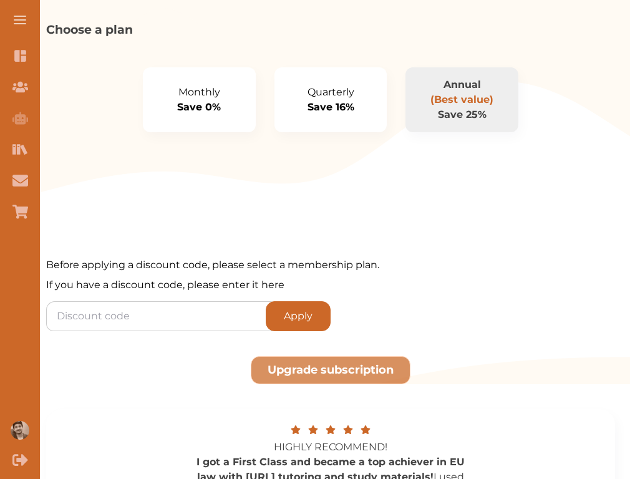
click at [228, 122] on button "Monthly Save 0%" at bounding box center [199, 99] width 113 height 65
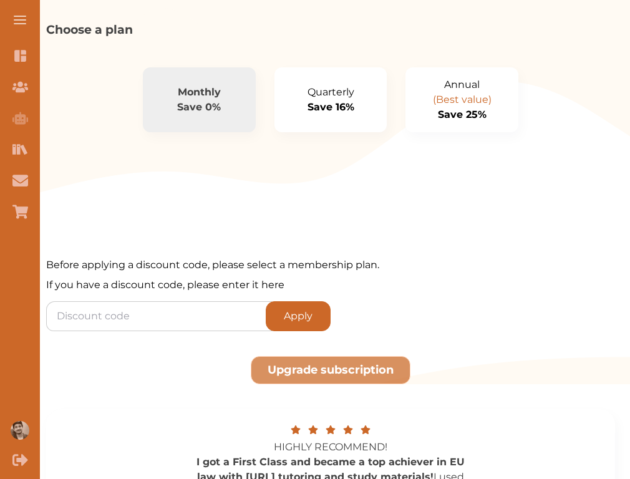
scroll to position [0, 0]
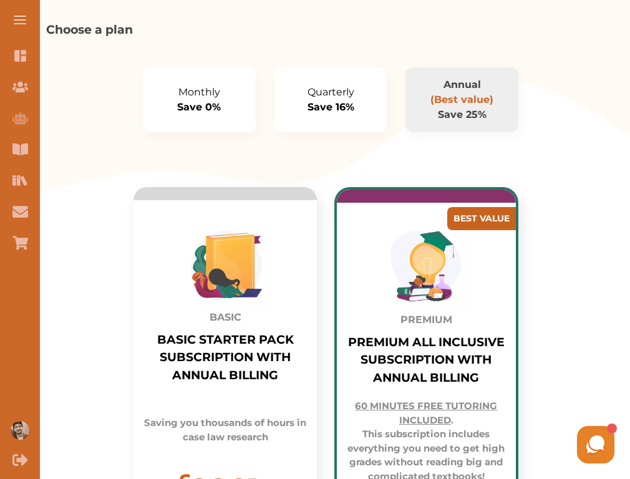
click at [217, 93] on p "Monthly" at bounding box center [199, 92] width 83 height 15
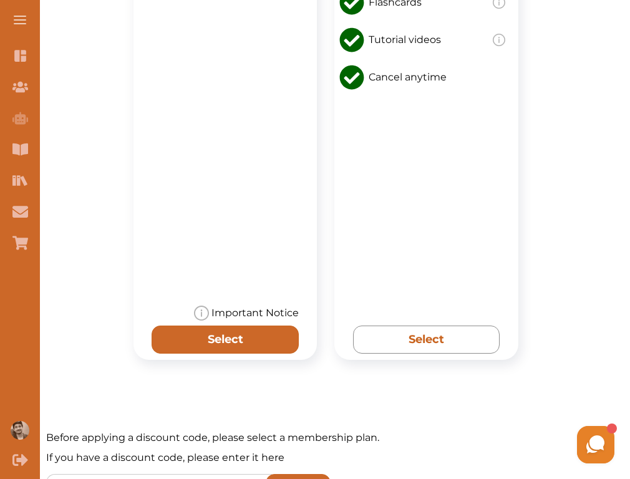
click at [226, 346] on button "Select" at bounding box center [224, 339] width 146 height 28
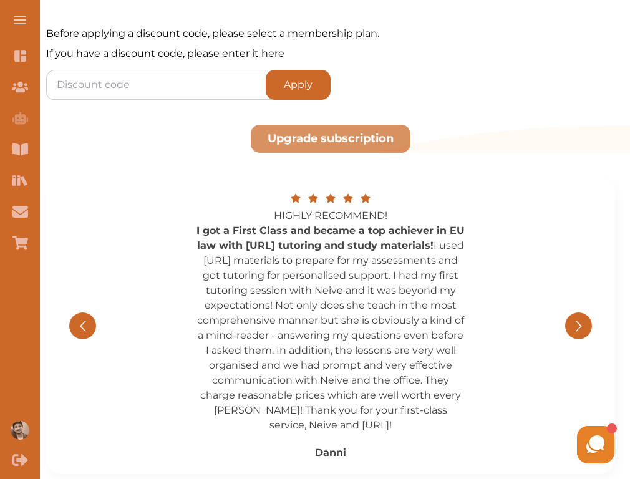
scroll to position [1253, 0]
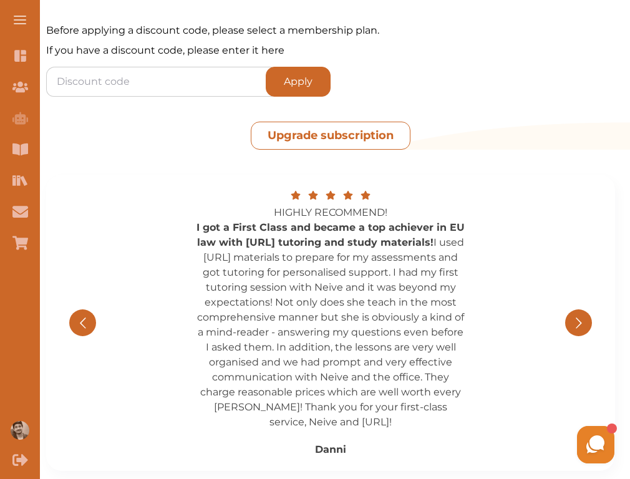
click at [299, 135] on button "Upgrade subscription" at bounding box center [331, 136] width 160 height 28
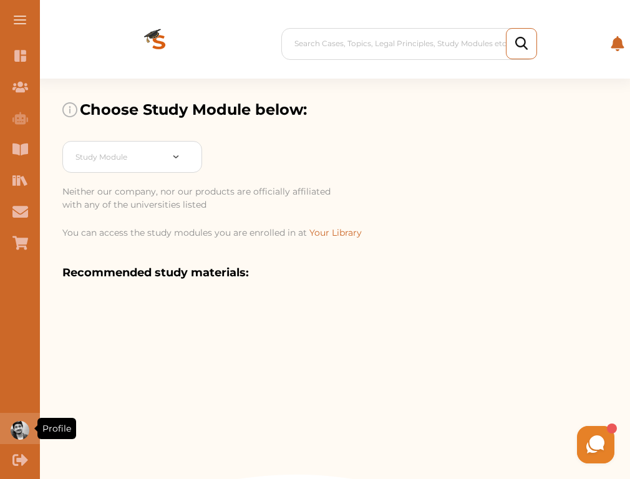
click at [10, 432] on div "Profile" at bounding box center [20, 428] width 40 height 31
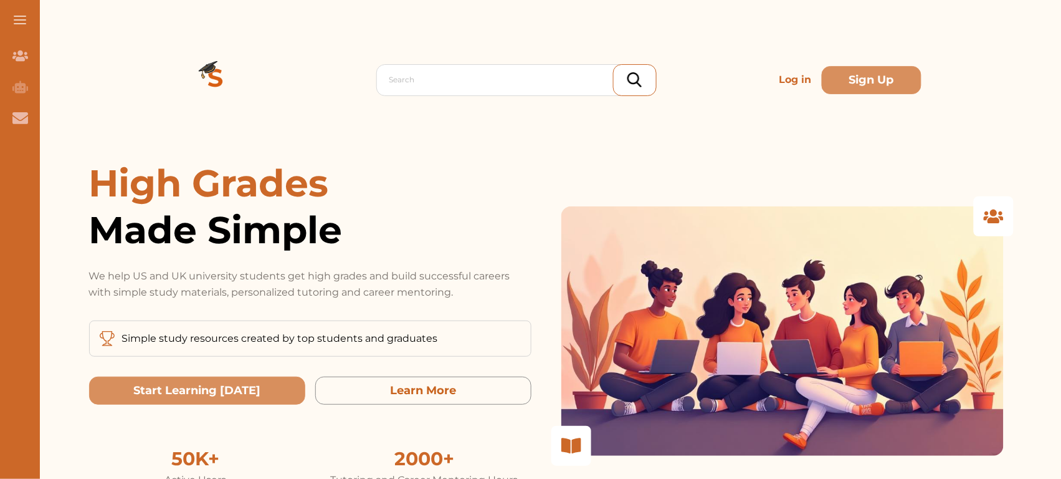
click at [789, 75] on p "Log in" at bounding box center [796, 79] width 42 height 25
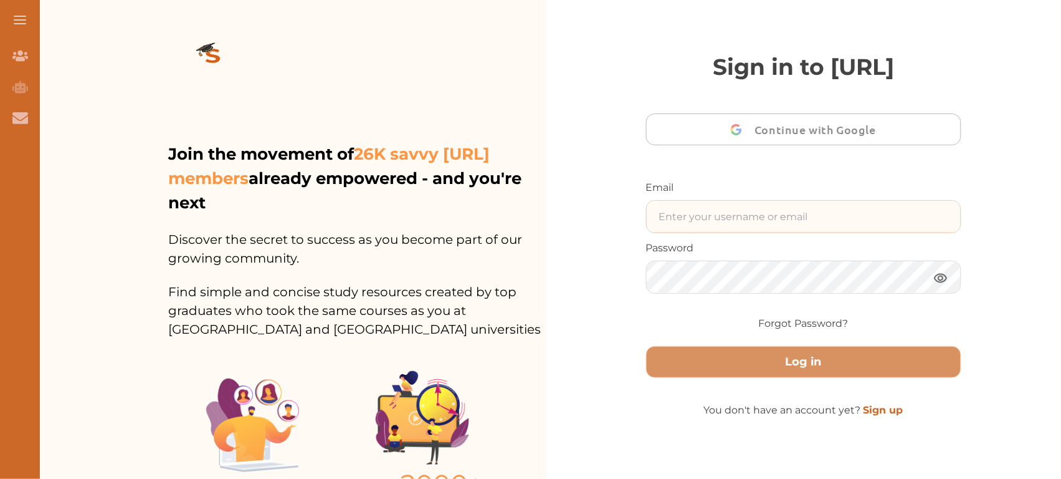
type input "ali48293@gmail.com"
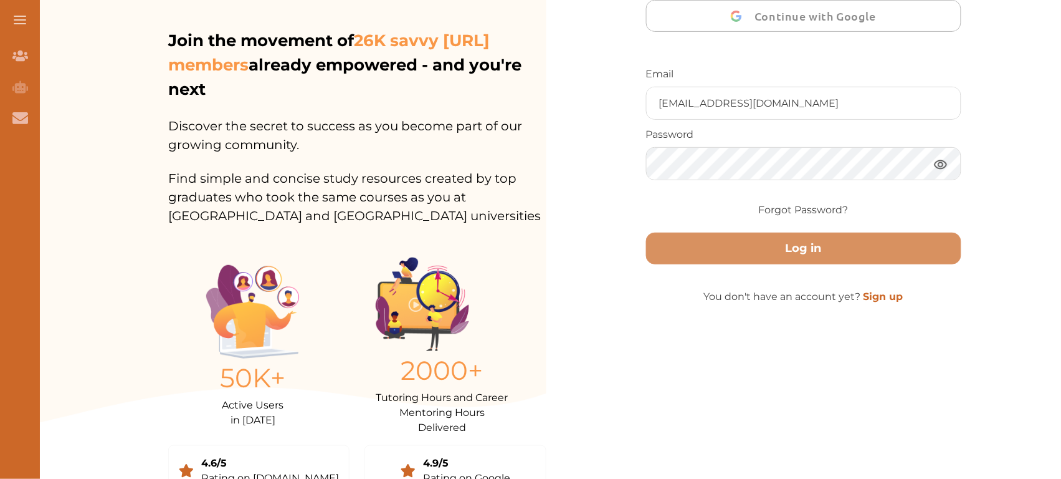
scroll to position [148, 0]
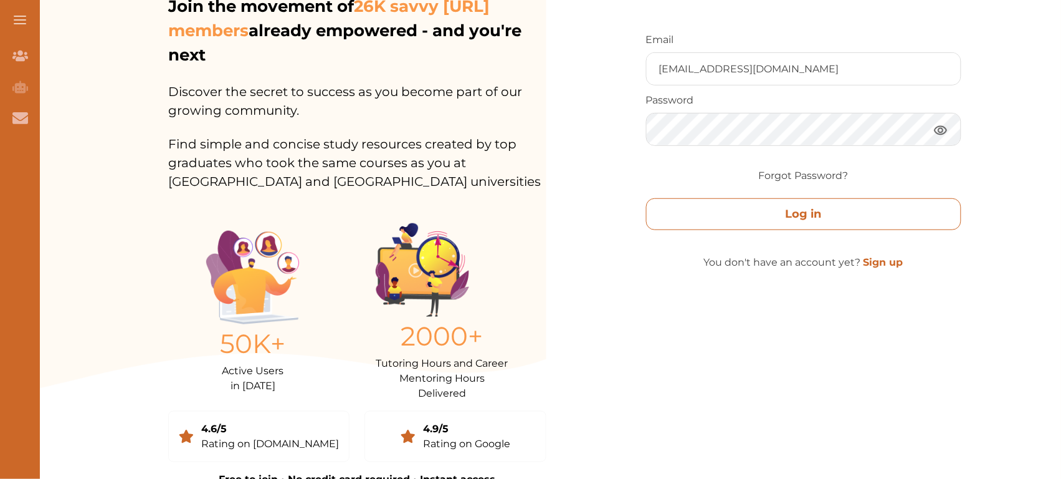
click at [717, 213] on button "Log in" at bounding box center [804, 214] width 316 height 32
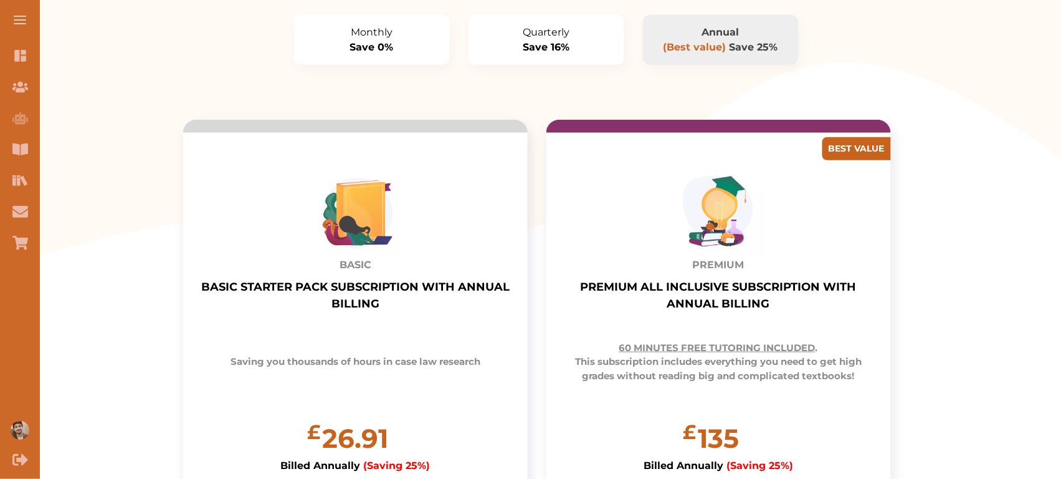
click at [395, 52] on button "Monthly Save 0%" at bounding box center [372, 40] width 156 height 50
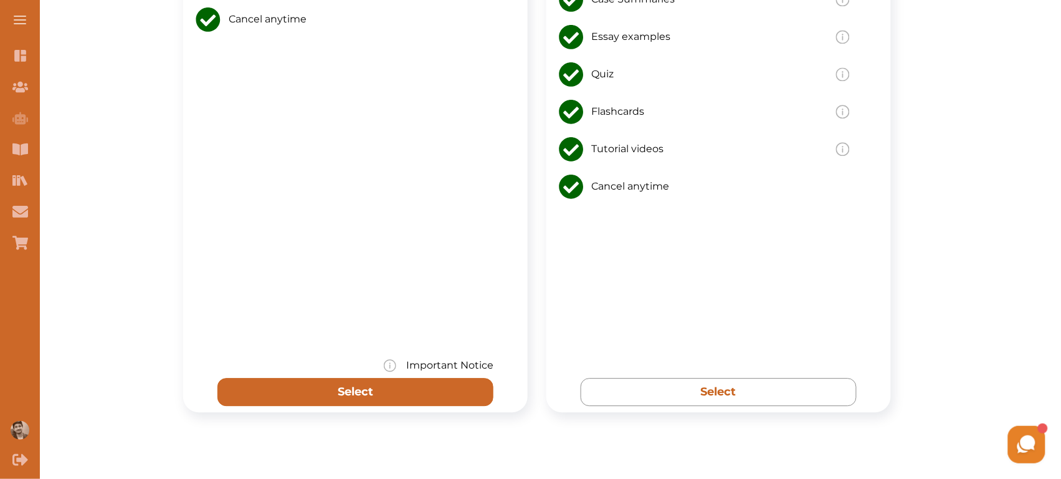
click at [357, 390] on button "Select" at bounding box center [356, 392] width 276 height 28
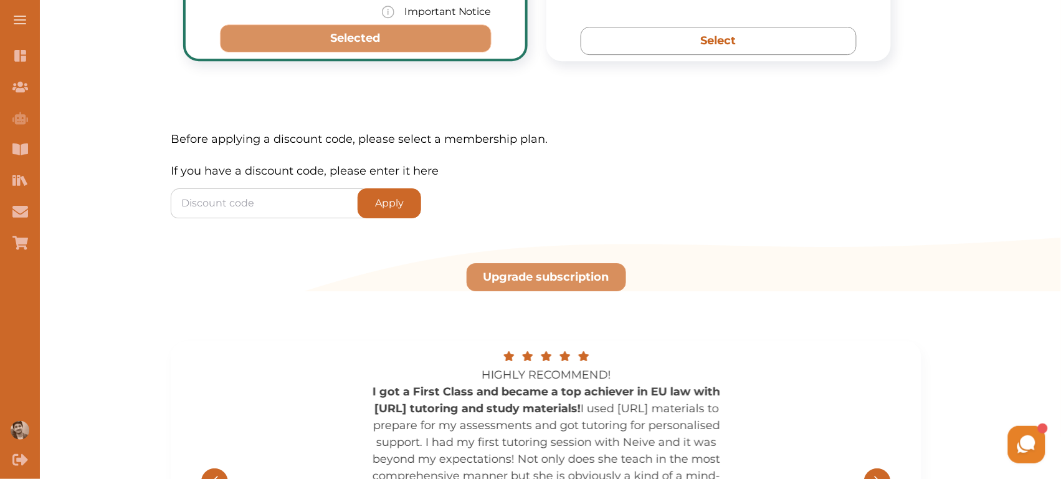
scroll to position [1151, 0]
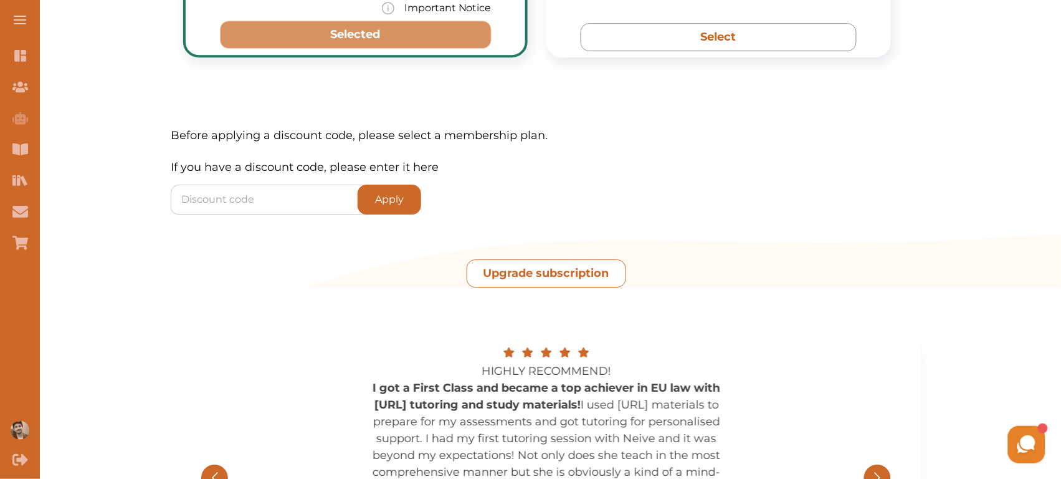
click at [516, 262] on button "Upgrade subscription" at bounding box center [547, 273] width 160 height 28
